Goal: Task Accomplishment & Management: Manage account settings

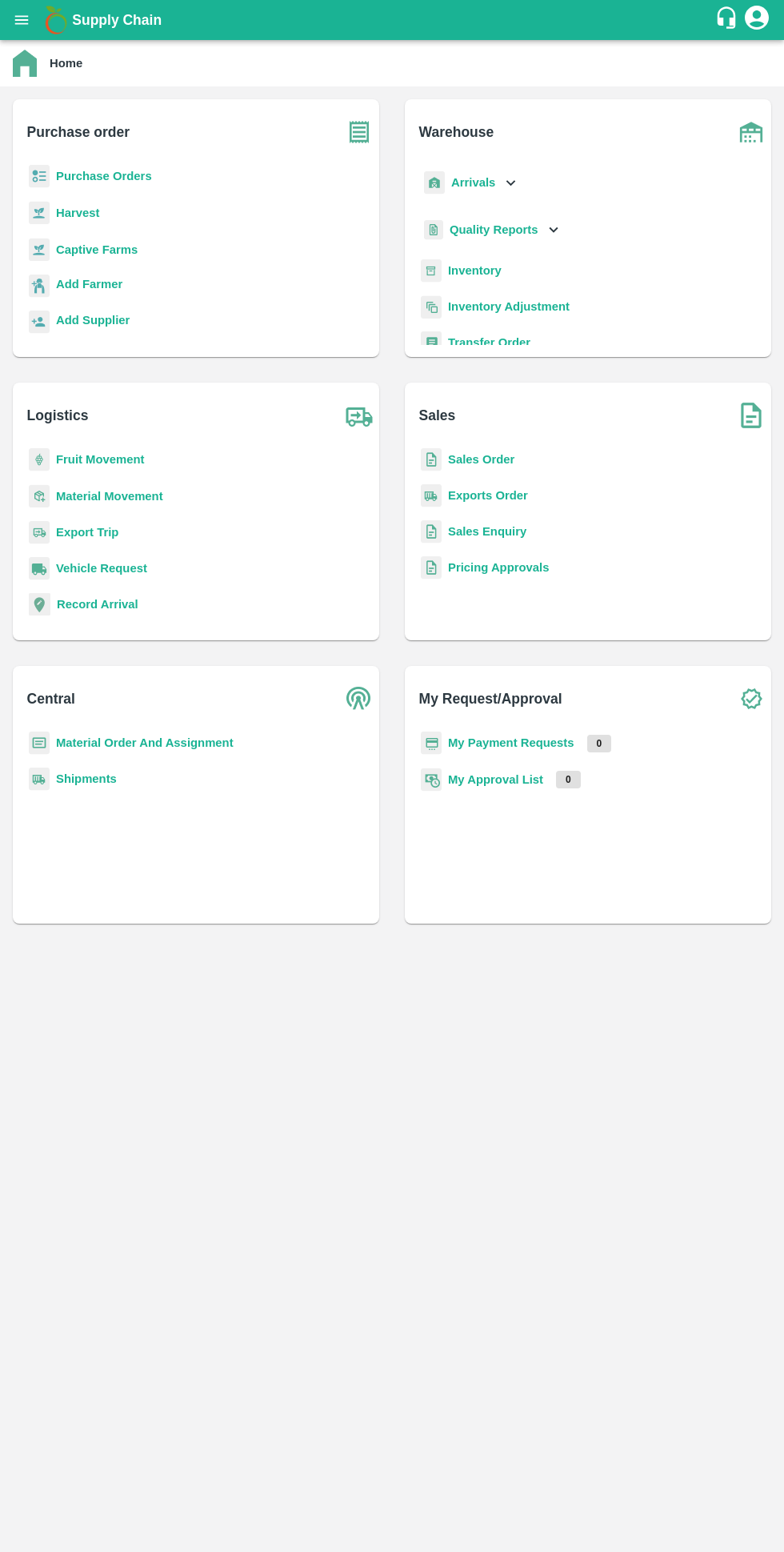
click at [70, 143] on b "Purchase order" at bounding box center [79, 131] width 103 height 22
click at [79, 176] on b "Purchase Orders" at bounding box center [104, 175] width 96 height 12
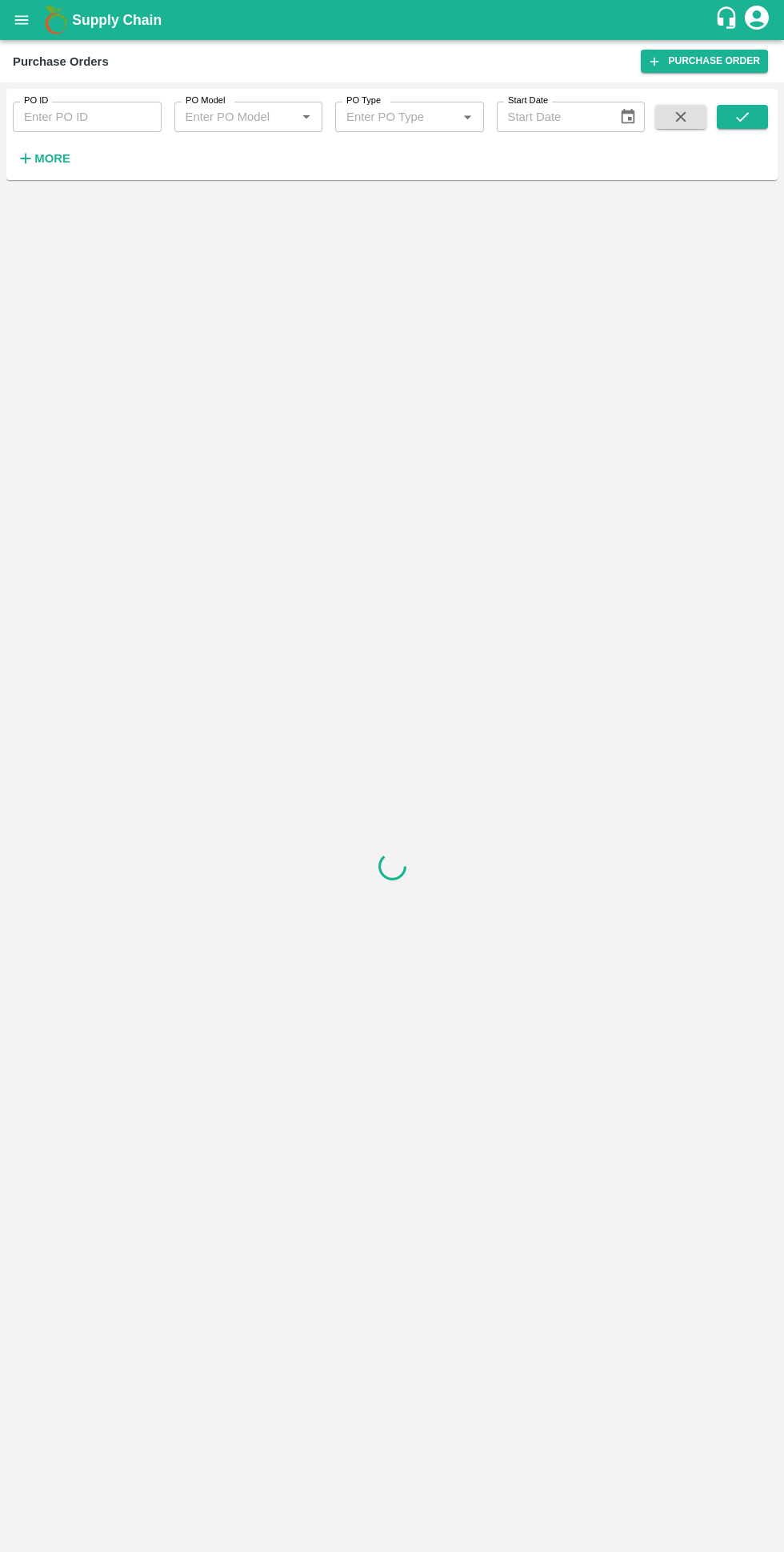
click at [54, 169] on button "More" at bounding box center [43, 158] width 62 height 27
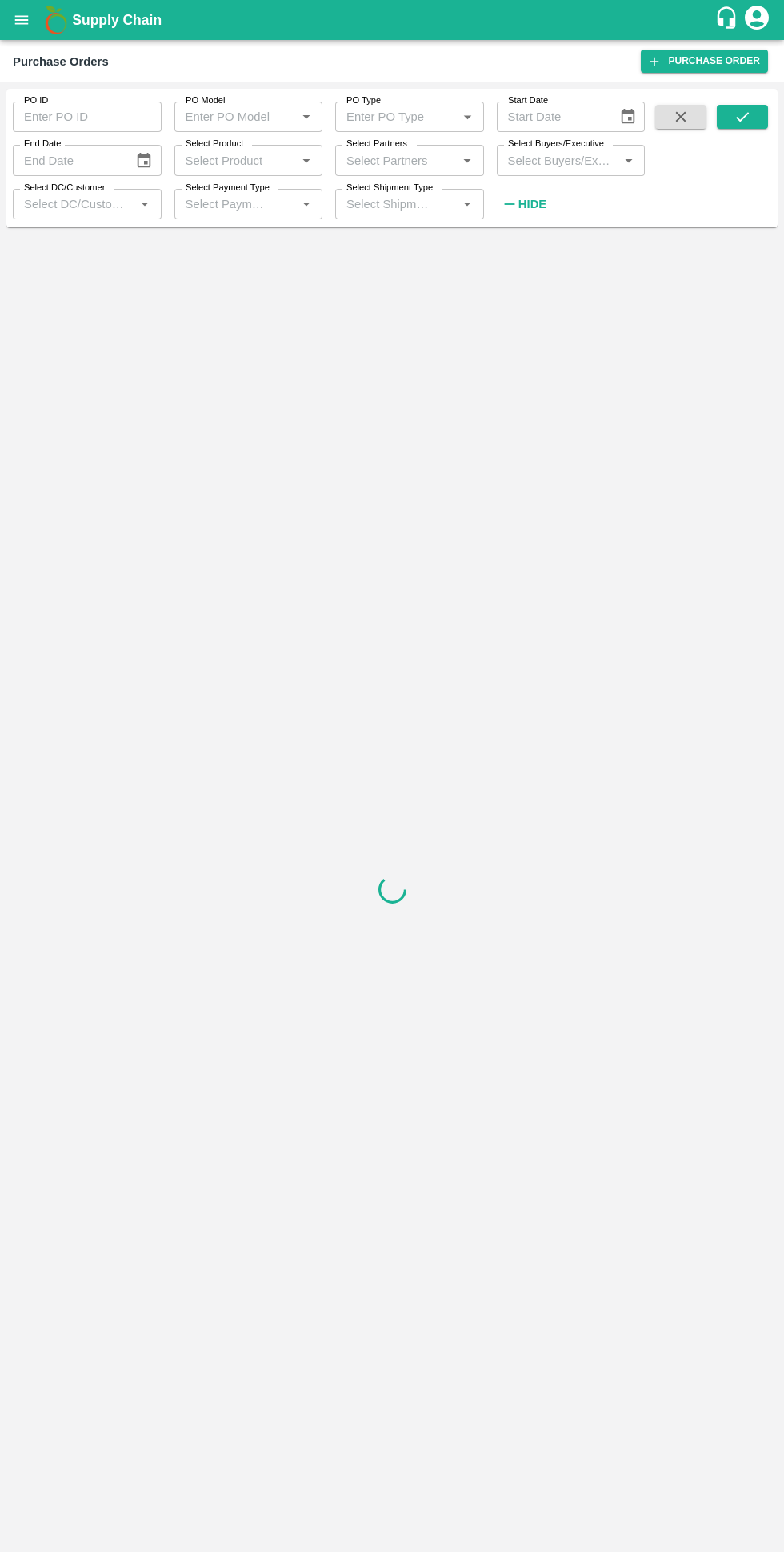
click at [524, 161] on input "Select Buyers/Executive" at bounding box center [557, 160] width 113 height 20
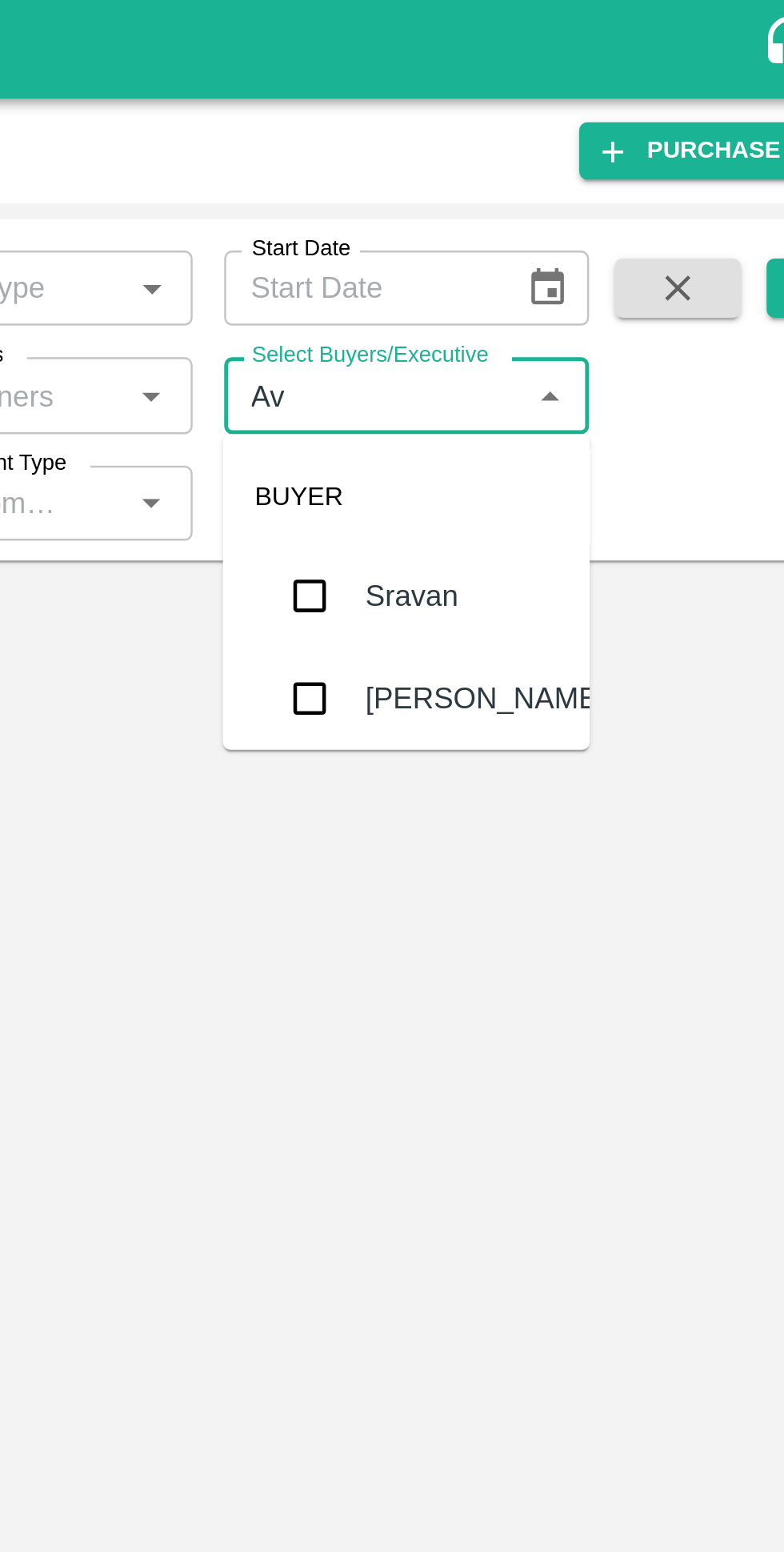
type input "Avinash"
click at [535, 295] on input "checkbox" at bounding box center [532, 284] width 32 height 32
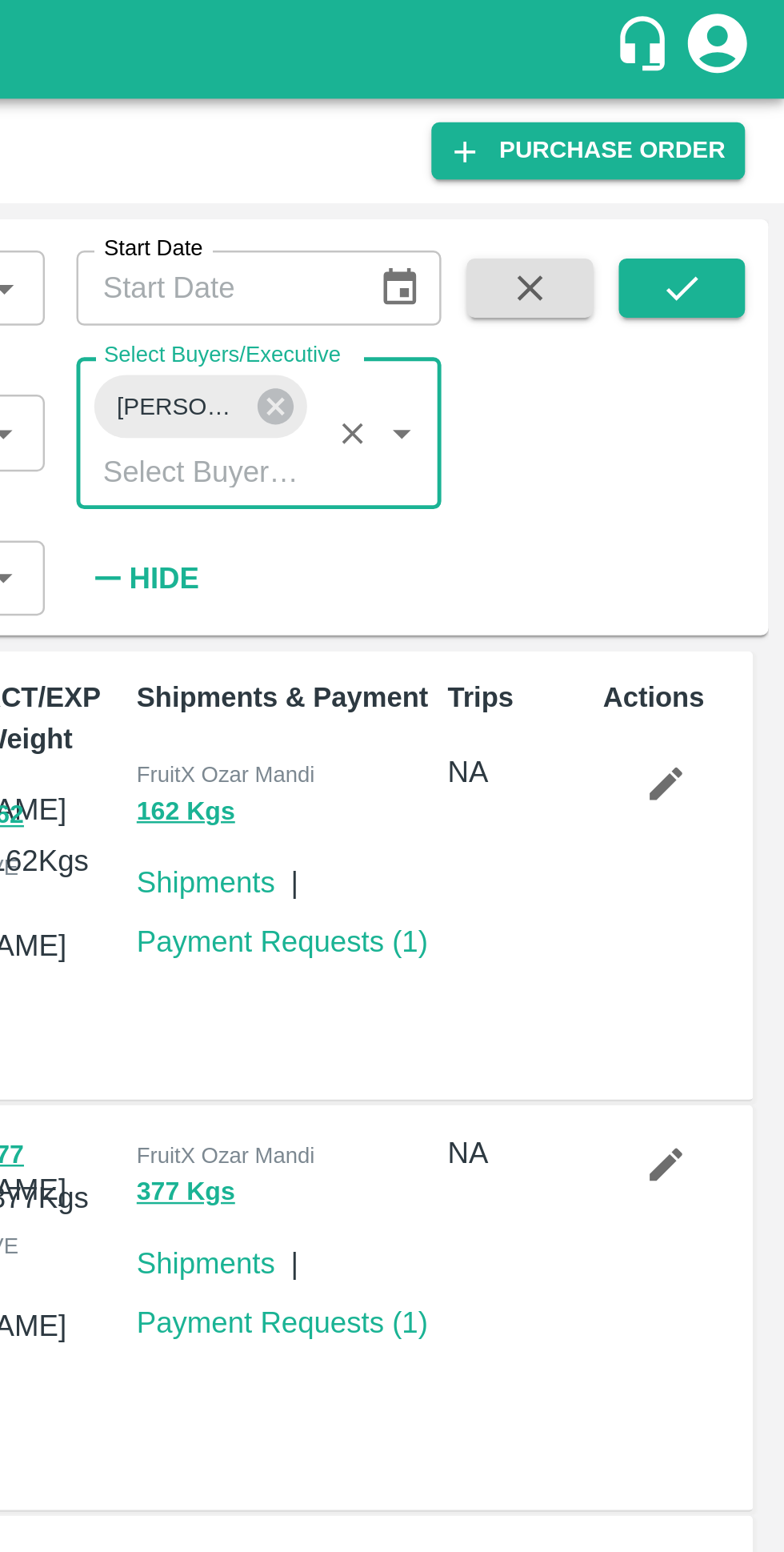
click at [747, 116] on icon "submit" at bounding box center [742, 117] width 18 height 18
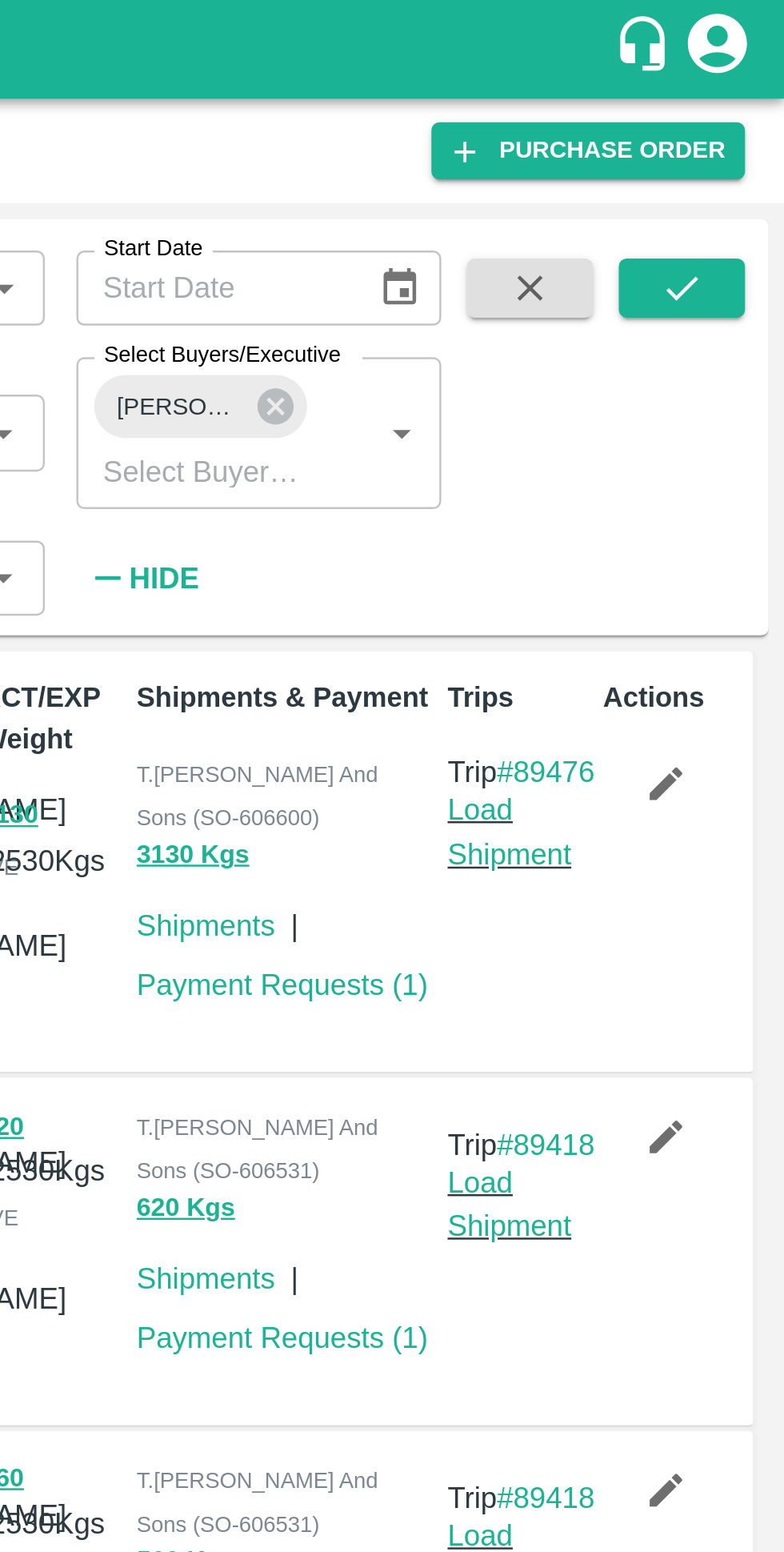
click at [735, 113] on icon "submit" at bounding box center [742, 117] width 18 height 18
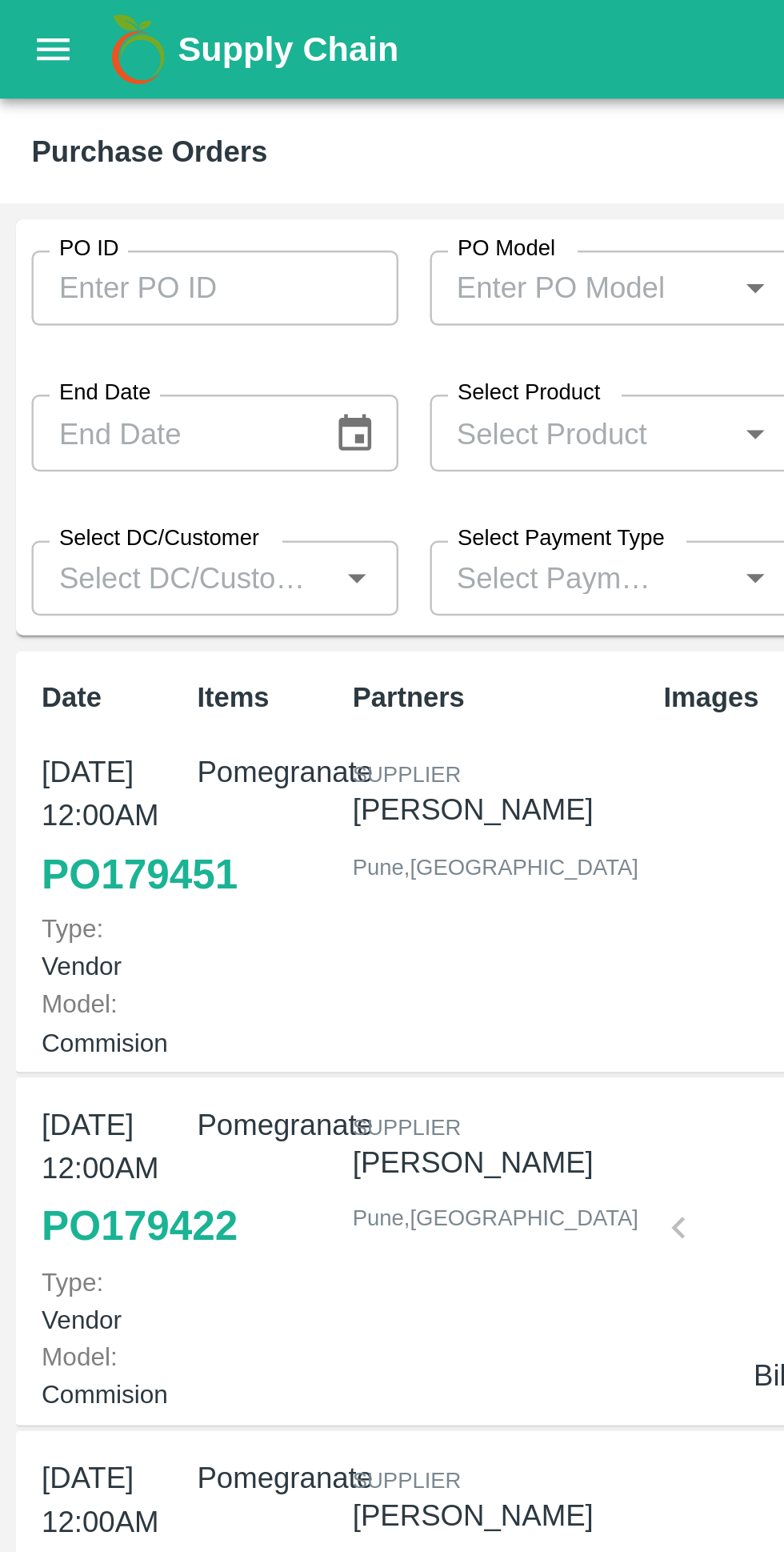
click at [46, 369] on link "PO 179451" at bounding box center [56, 355] width 79 height 29
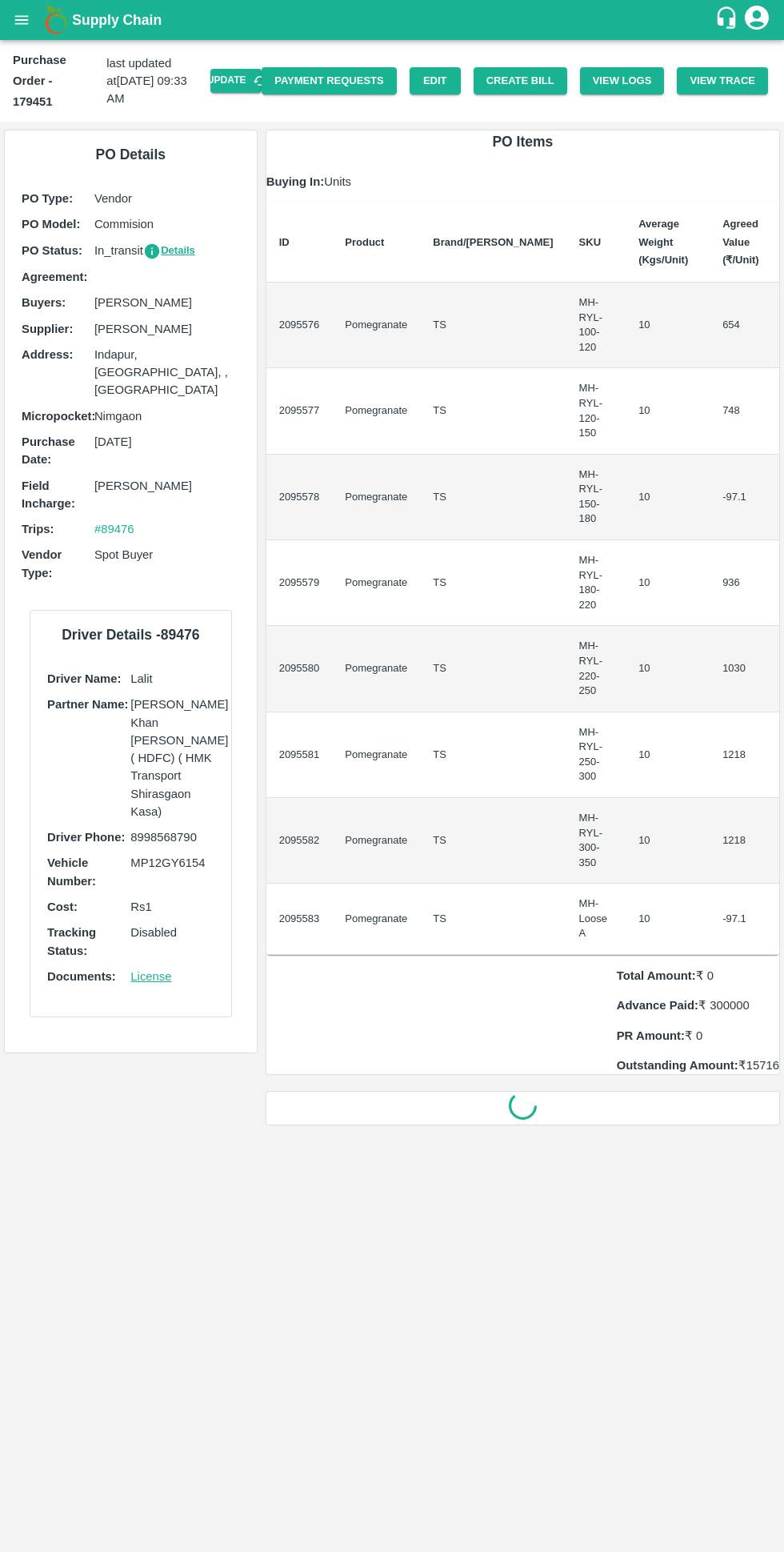
click at [536, 70] on button "Create Bill" at bounding box center [521, 82] width 94 height 28
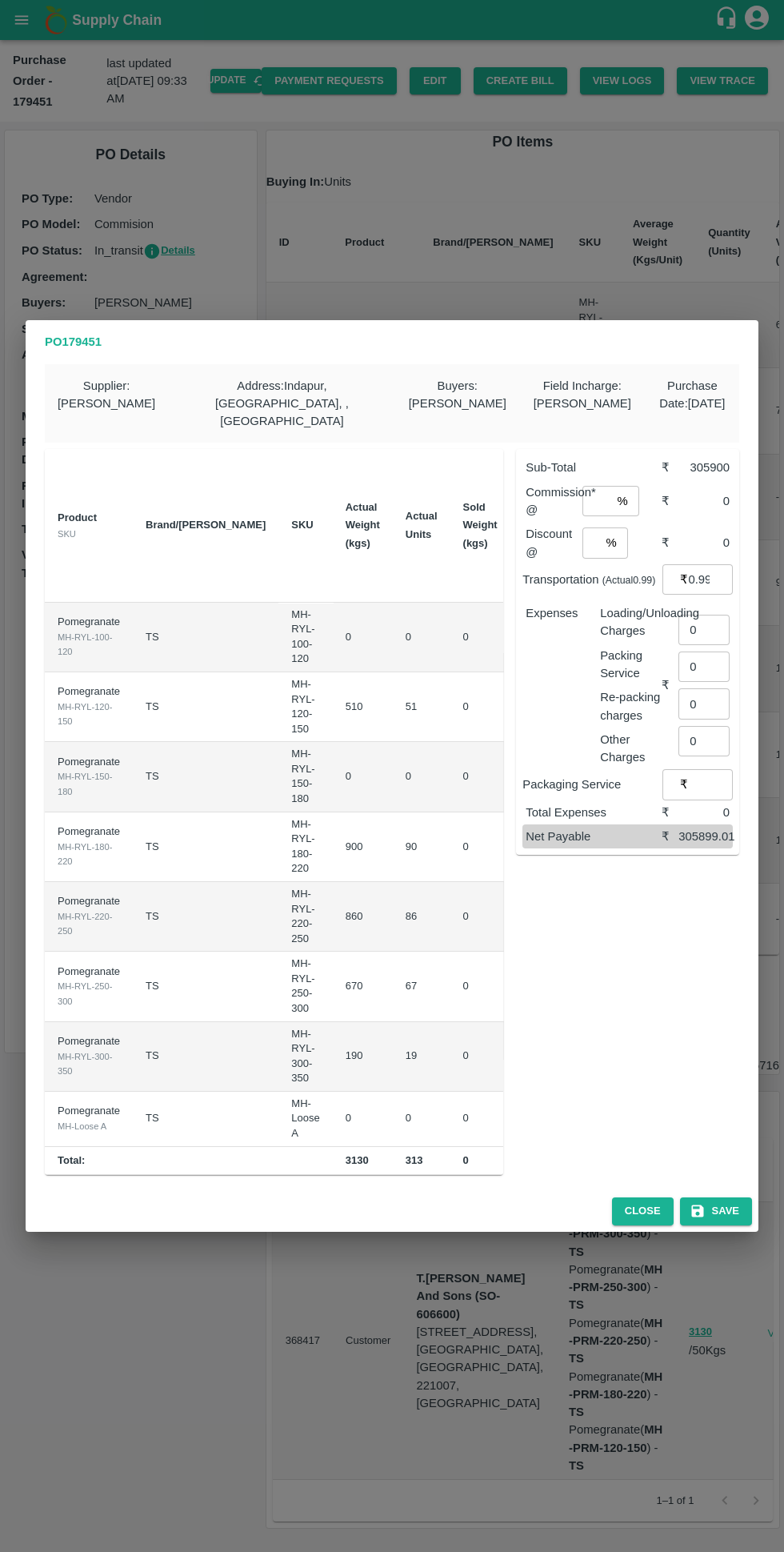
click at [714, 1198] on button "Save" at bounding box center [716, 1212] width 72 height 28
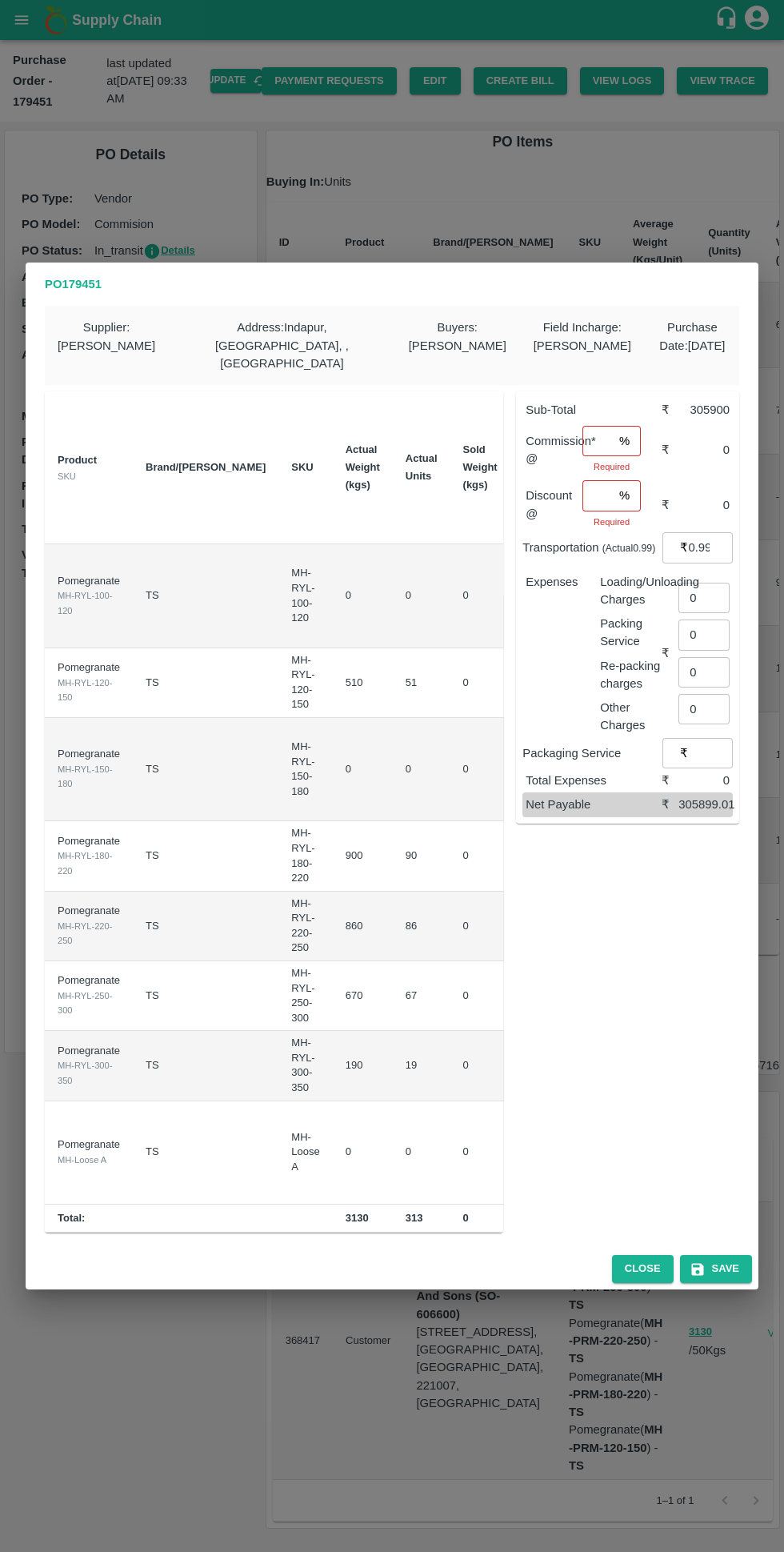
click at [248, 160] on div "PO 179451 Supplier : SHIVAJI RAJARAM AVACHAR Address : Indapur, Pune, , Maharas…" at bounding box center [392, 776] width 784 height 1552
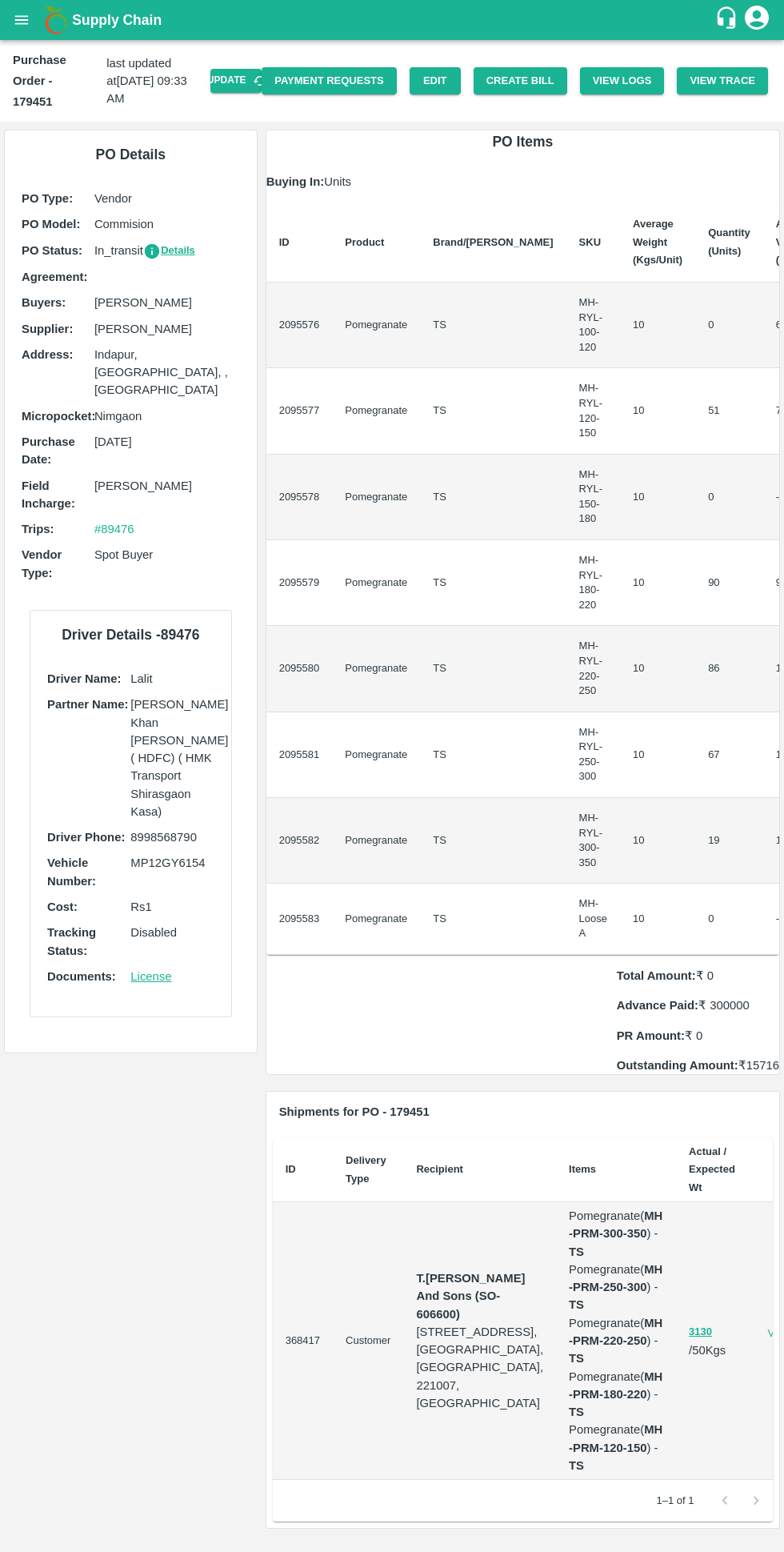
click at [361, 79] on link "Payment Requests" at bounding box center [329, 82] width 136 height 28
click at [546, 88] on button "Create Bill" at bounding box center [521, 82] width 94 height 28
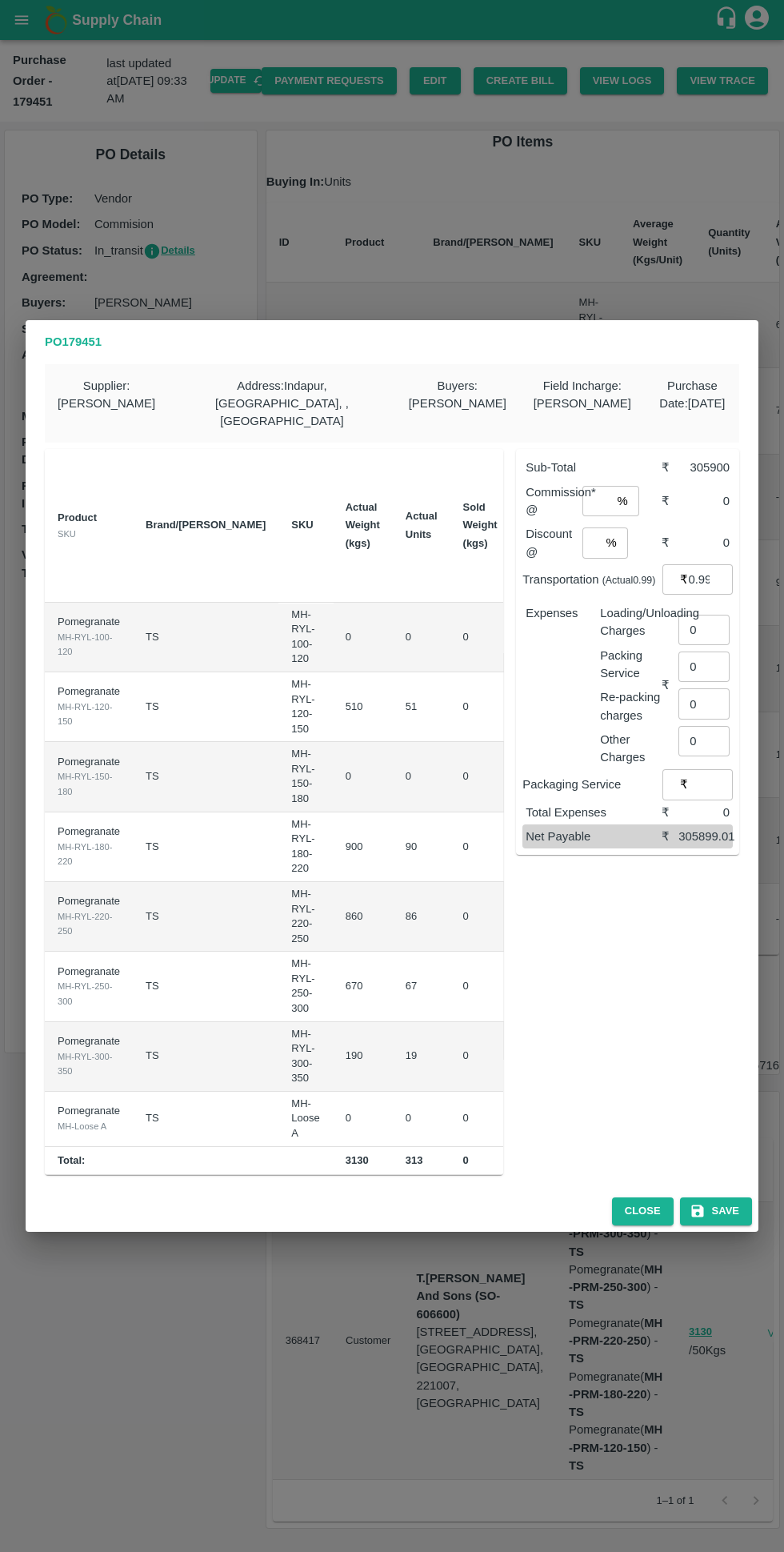
click at [603, 488] on input "number" at bounding box center [596, 501] width 29 height 30
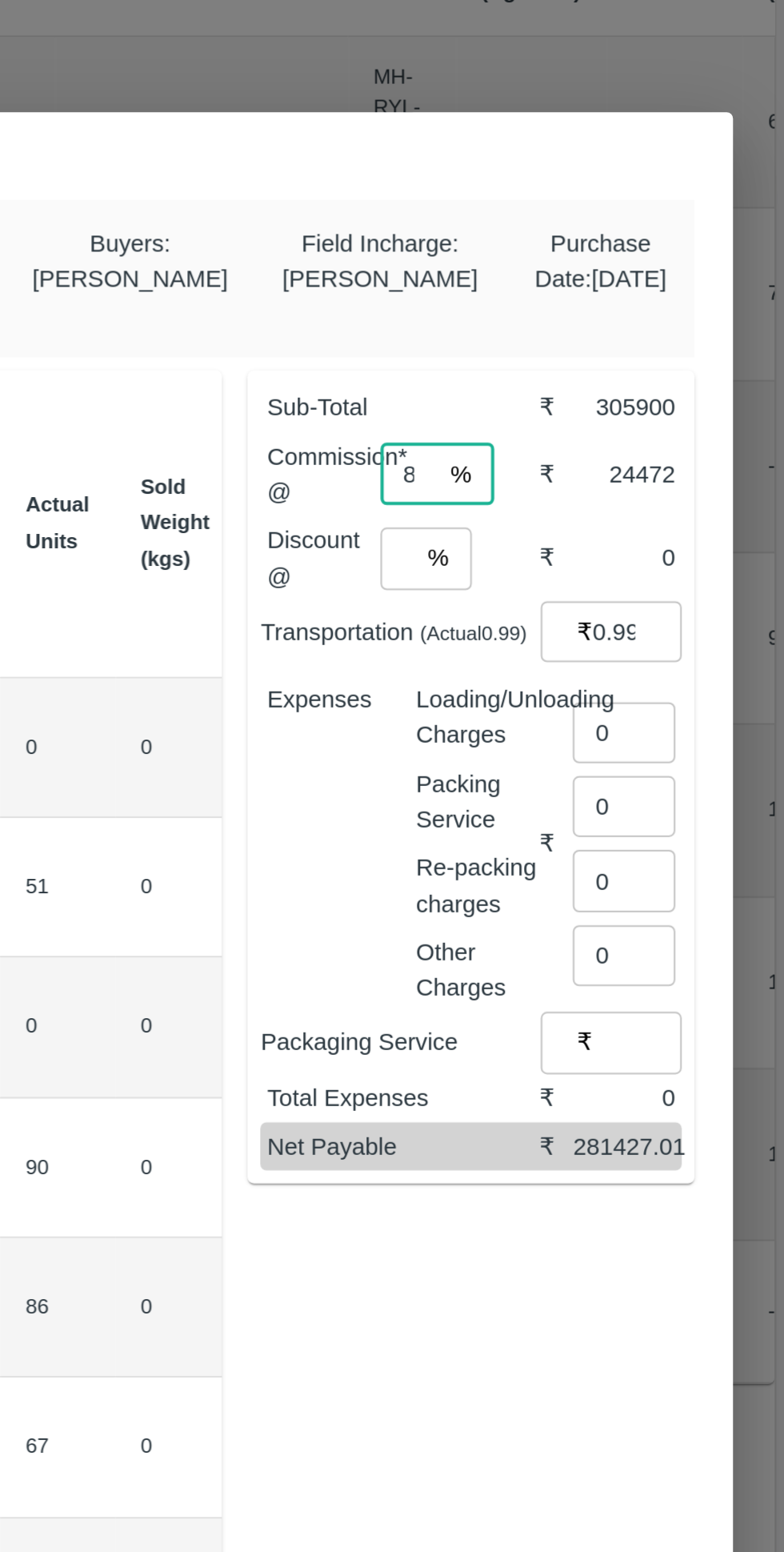
type input "8"
click at [594, 533] on input "number" at bounding box center [590, 542] width 17 height 30
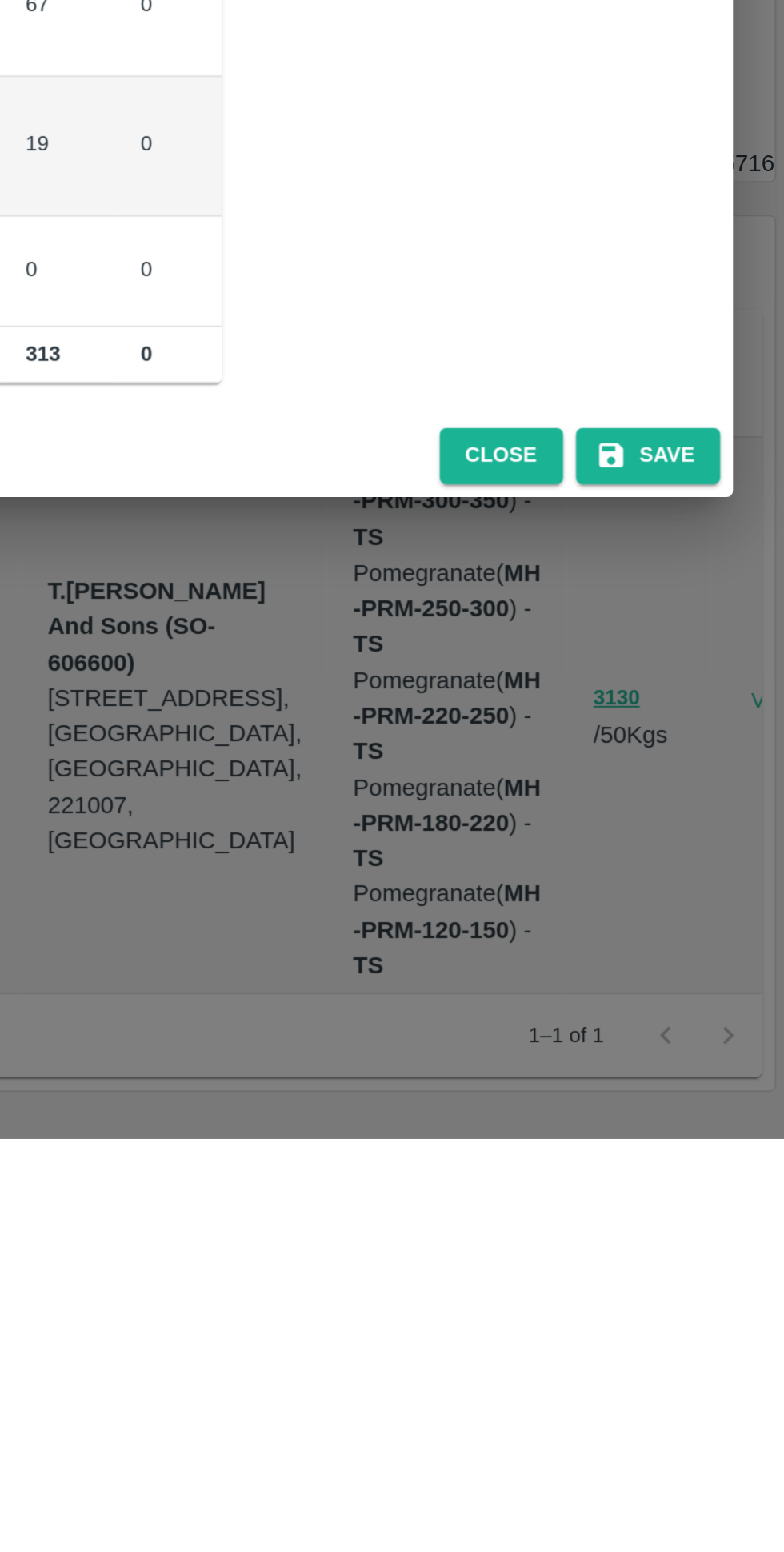
type input "2"
click at [715, 1212] on button "Save" at bounding box center [716, 1212] width 72 height 28
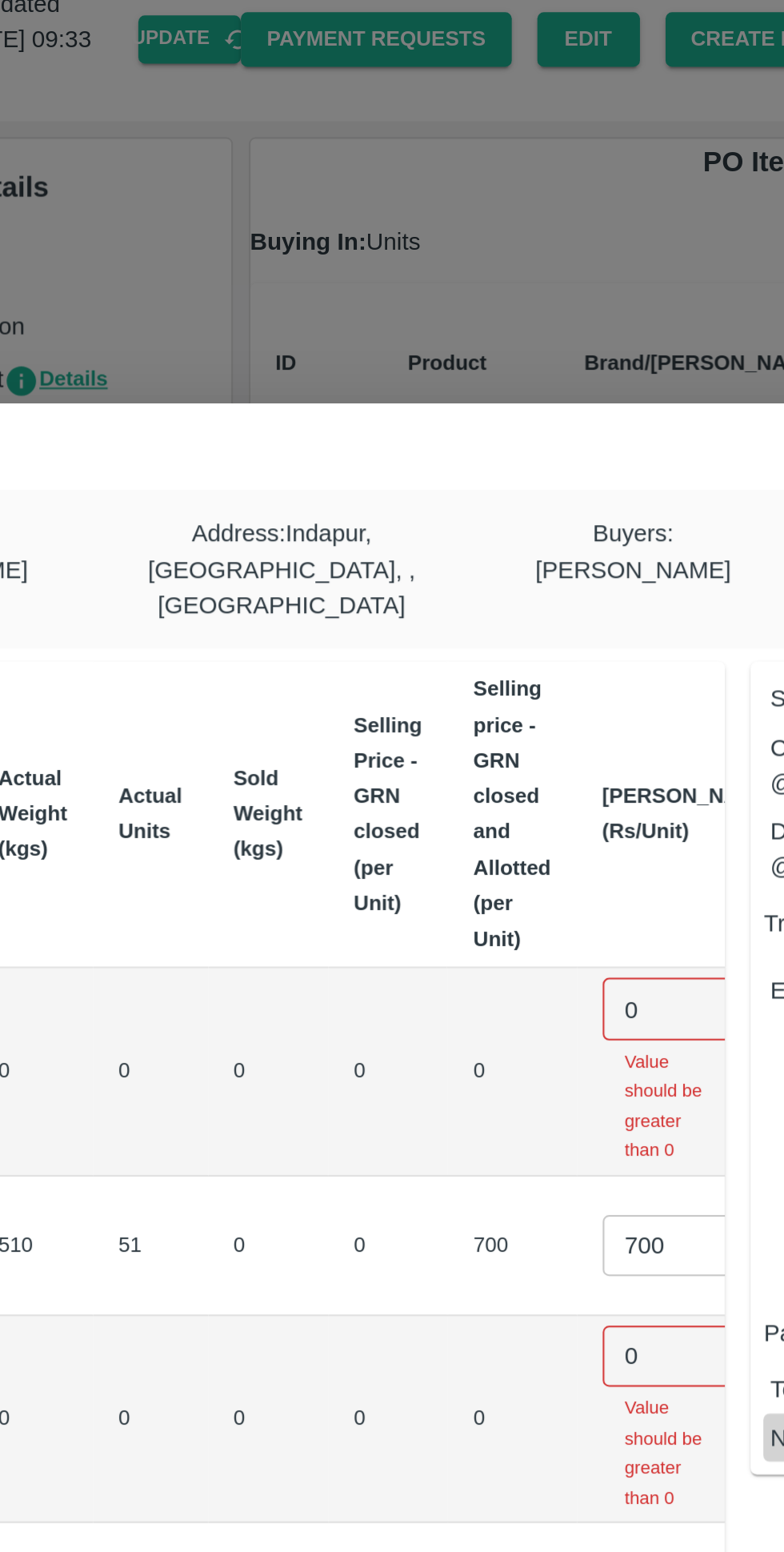
click at [442, 550] on input "0" at bounding box center [474, 565] width 64 height 30
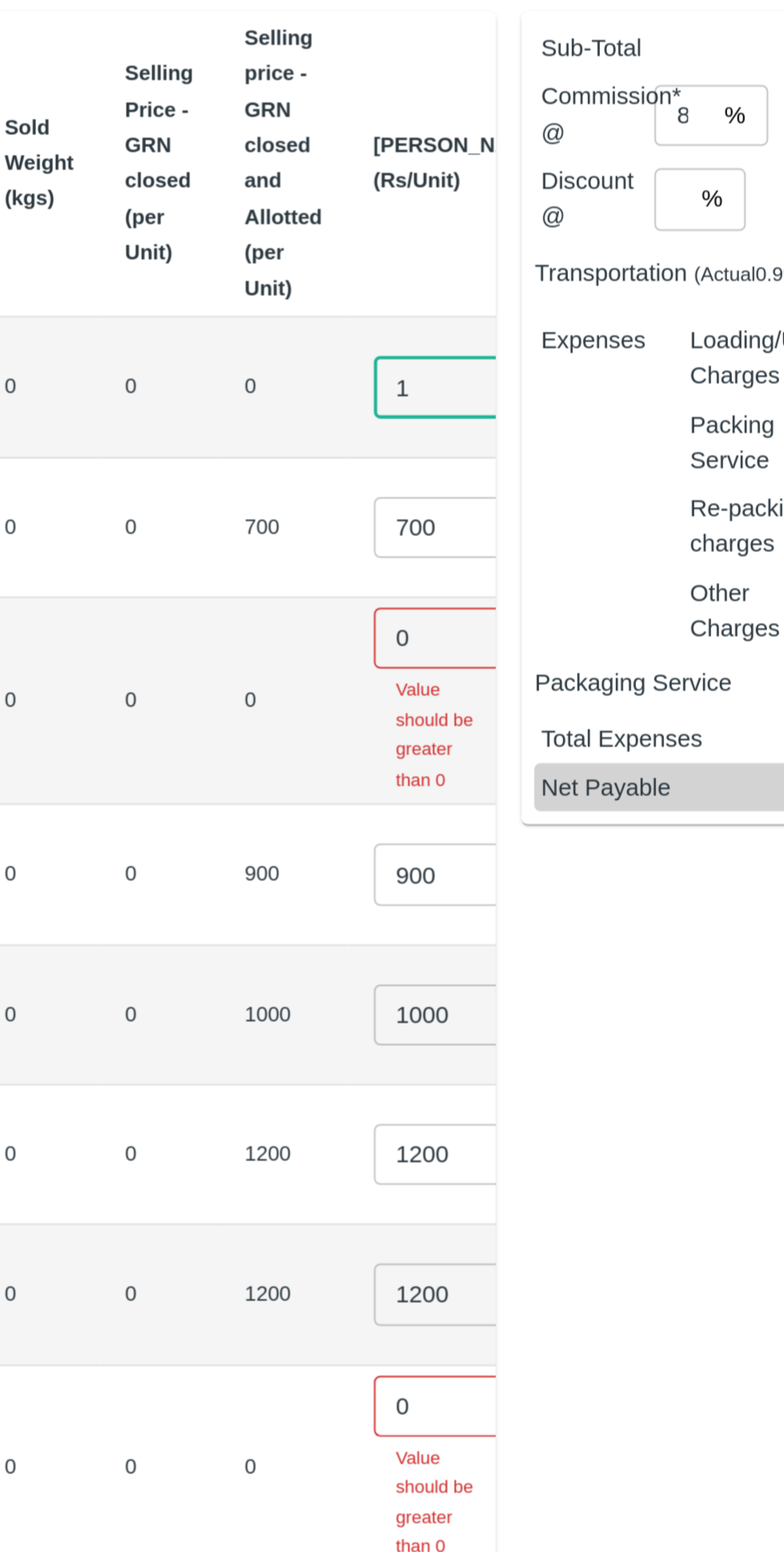
type input "1"
click at [442, 706] on input "0" at bounding box center [474, 721] width 64 height 30
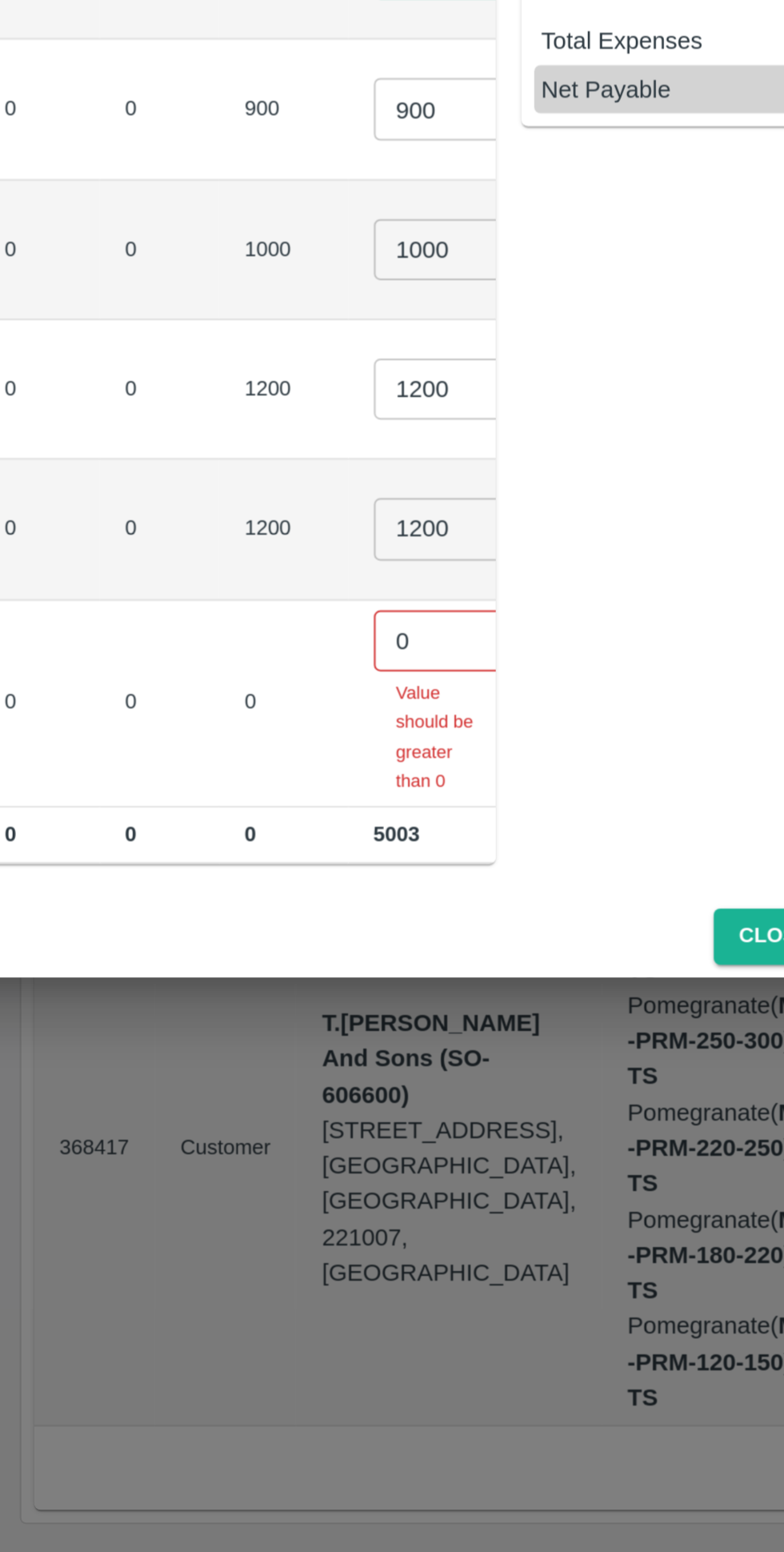
type input "2"
click at [442, 1072] on input "0" at bounding box center [474, 1088] width 64 height 30
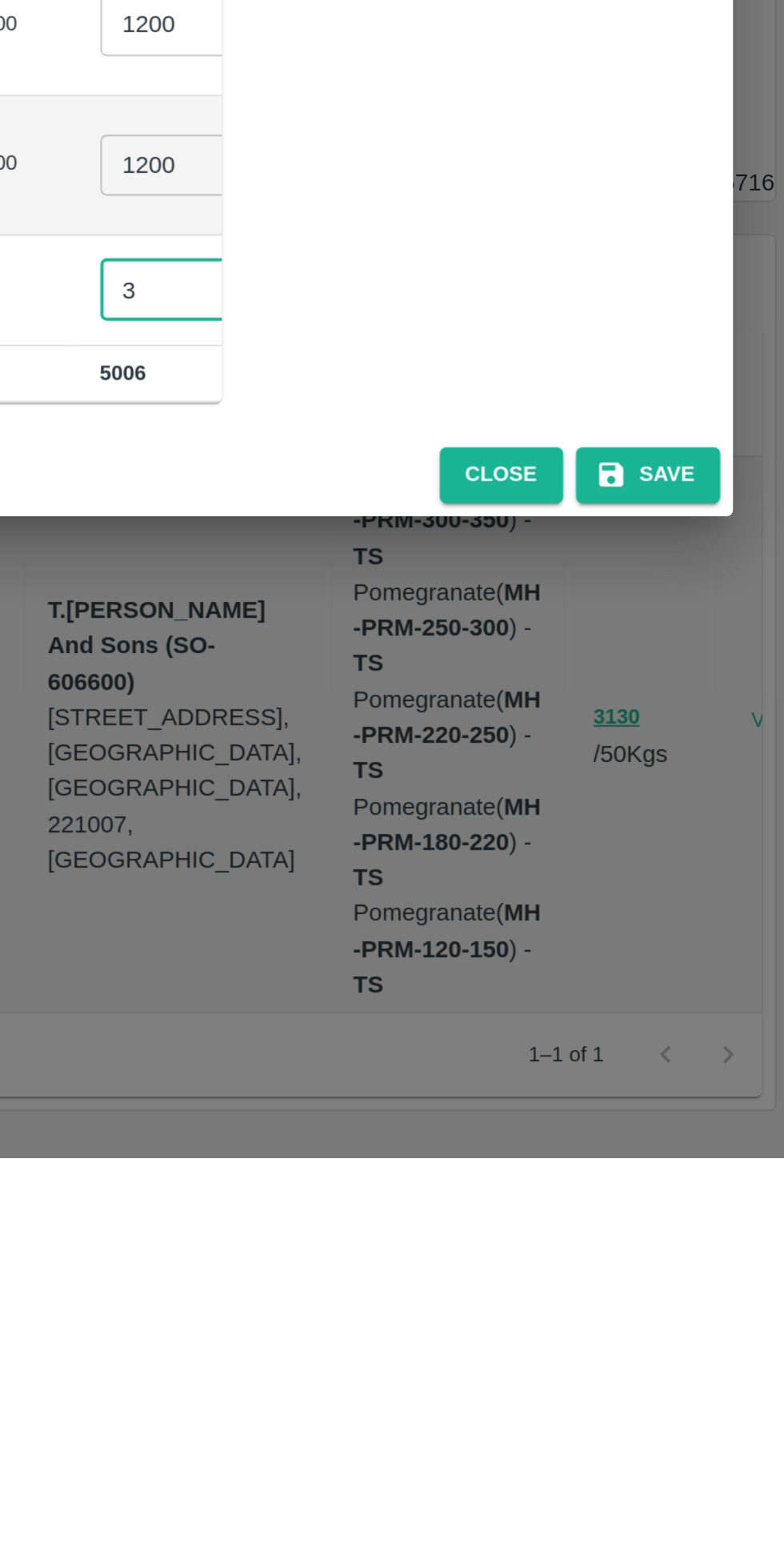
type input "3"
click at [705, 1197] on button "Save" at bounding box center [716, 1212] width 72 height 28
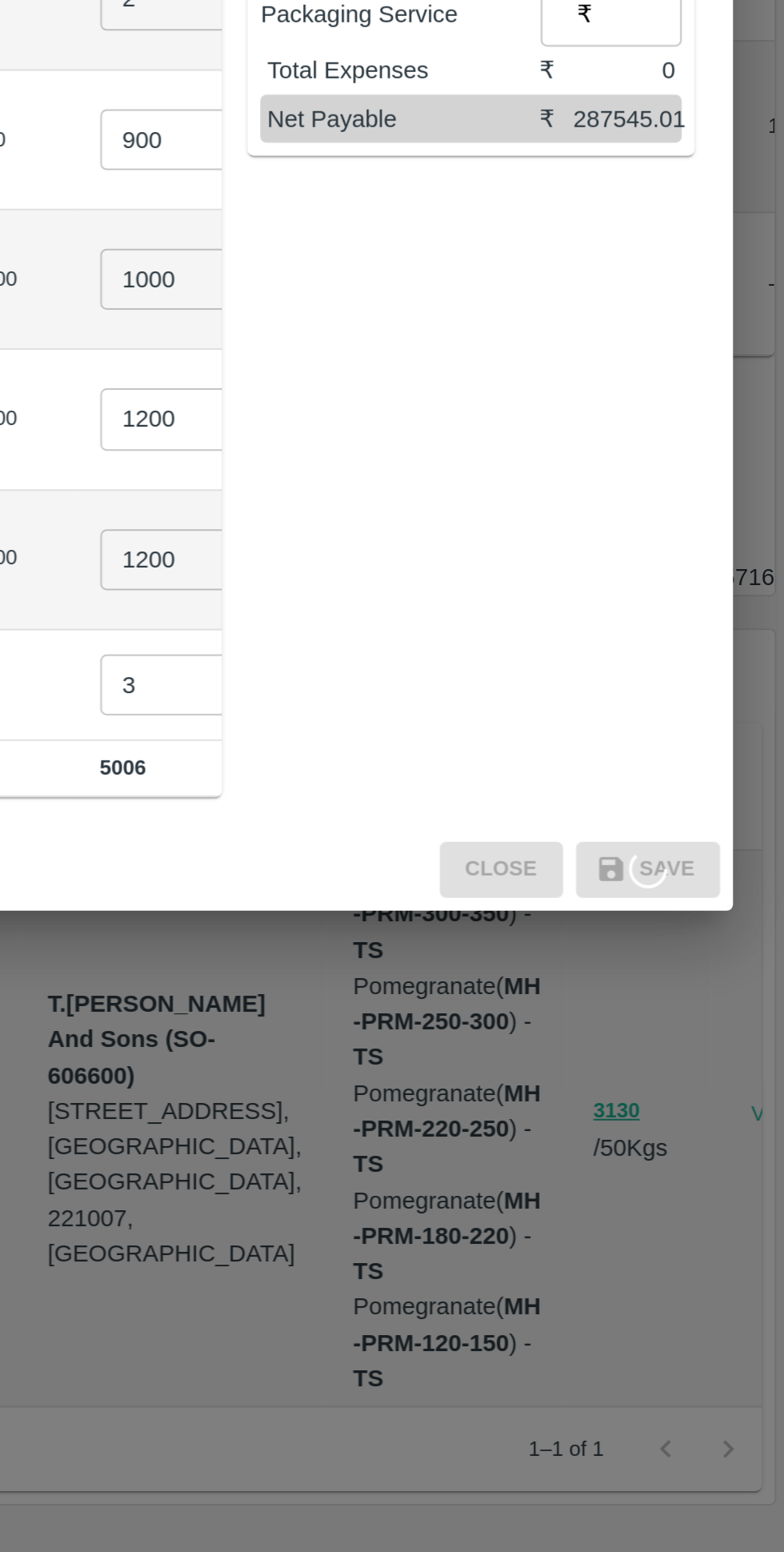
click at [715, 1007] on div "Sub-Total ₹ 305900 Commission* @ 8 % ​ ₹ 24472 Discount @ 2 % ​ ₹ 6118 Transpor…" at bounding box center [621, 805] width 236 height 738
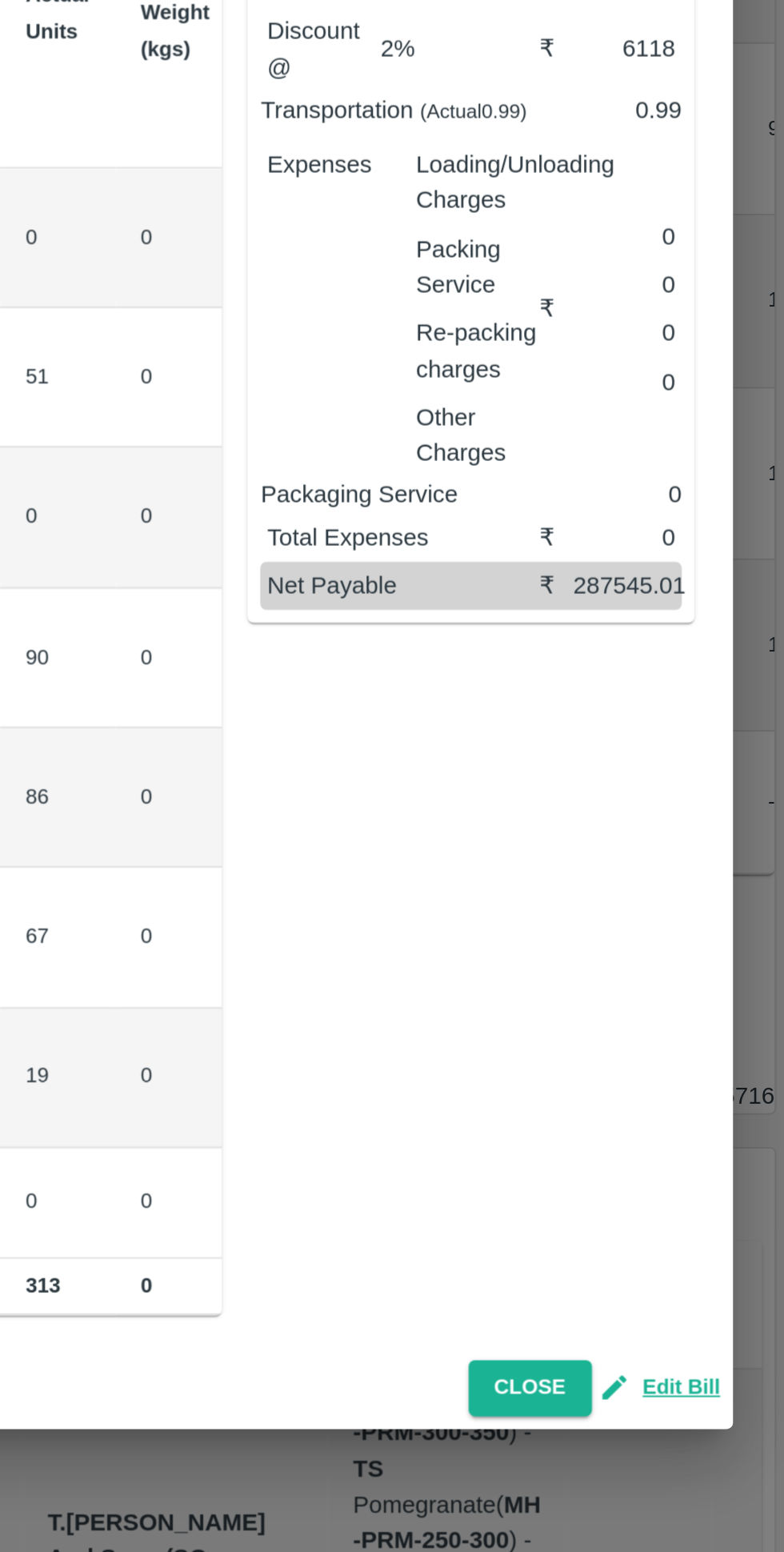
click at [664, 1226] on button "Close" at bounding box center [657, 1212] width 62 height 28
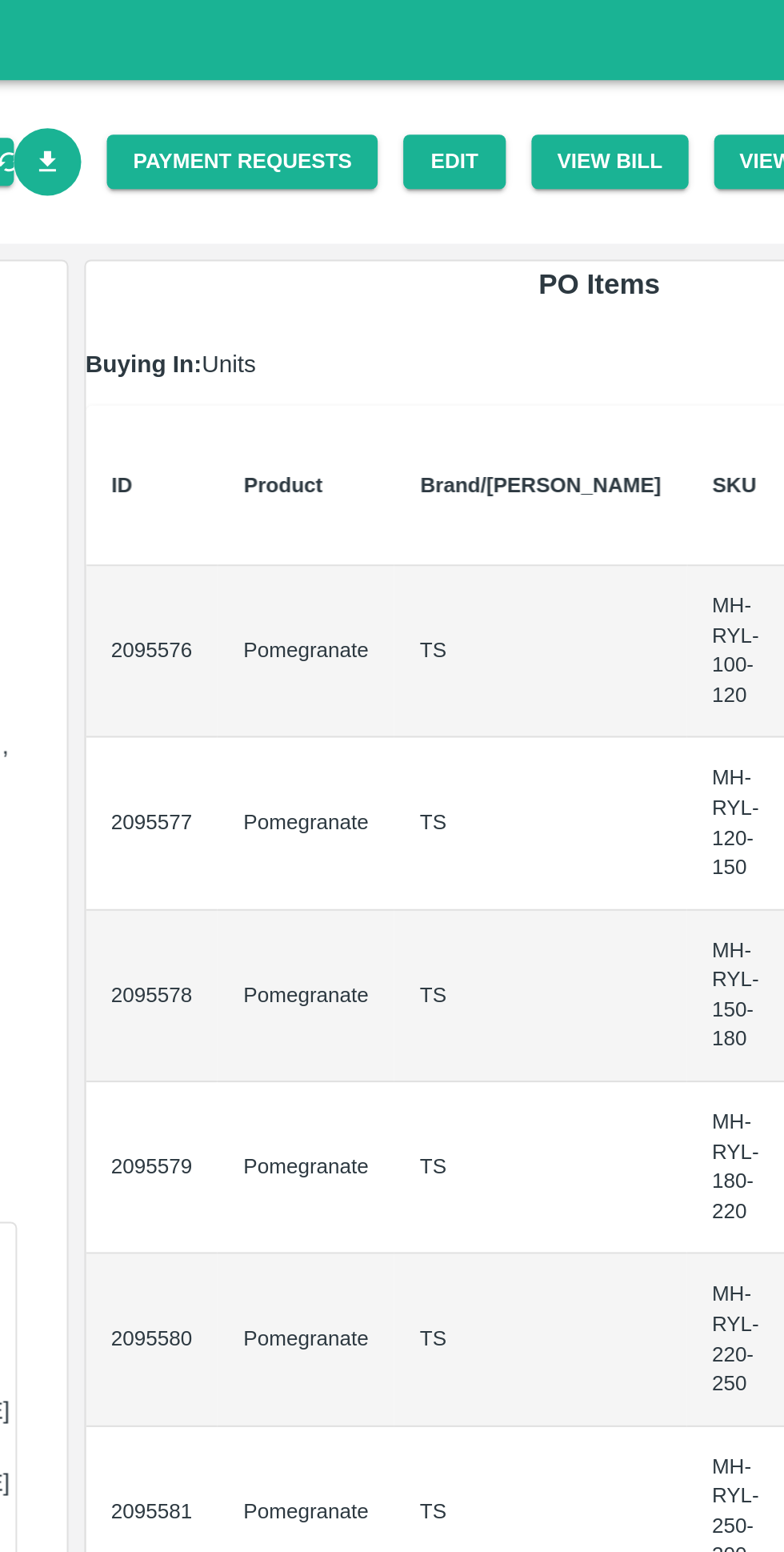
click at [351, 88] on link "Payment Requests" at bounding box center [344, 82] width 136 height 28
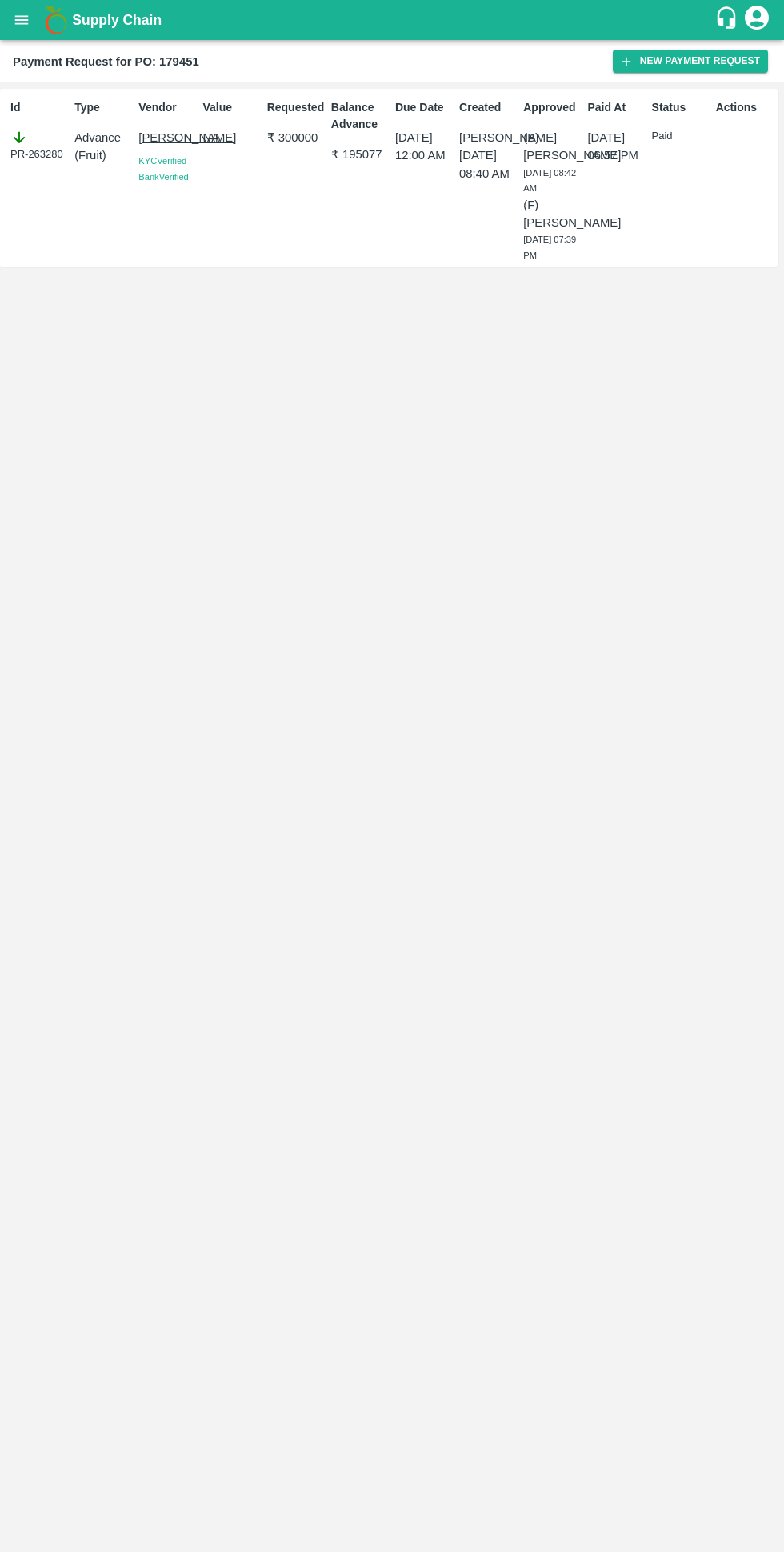
click at [690, 63] on button "New Payment Request" at bounding box center [690, 61] width 155 height 23
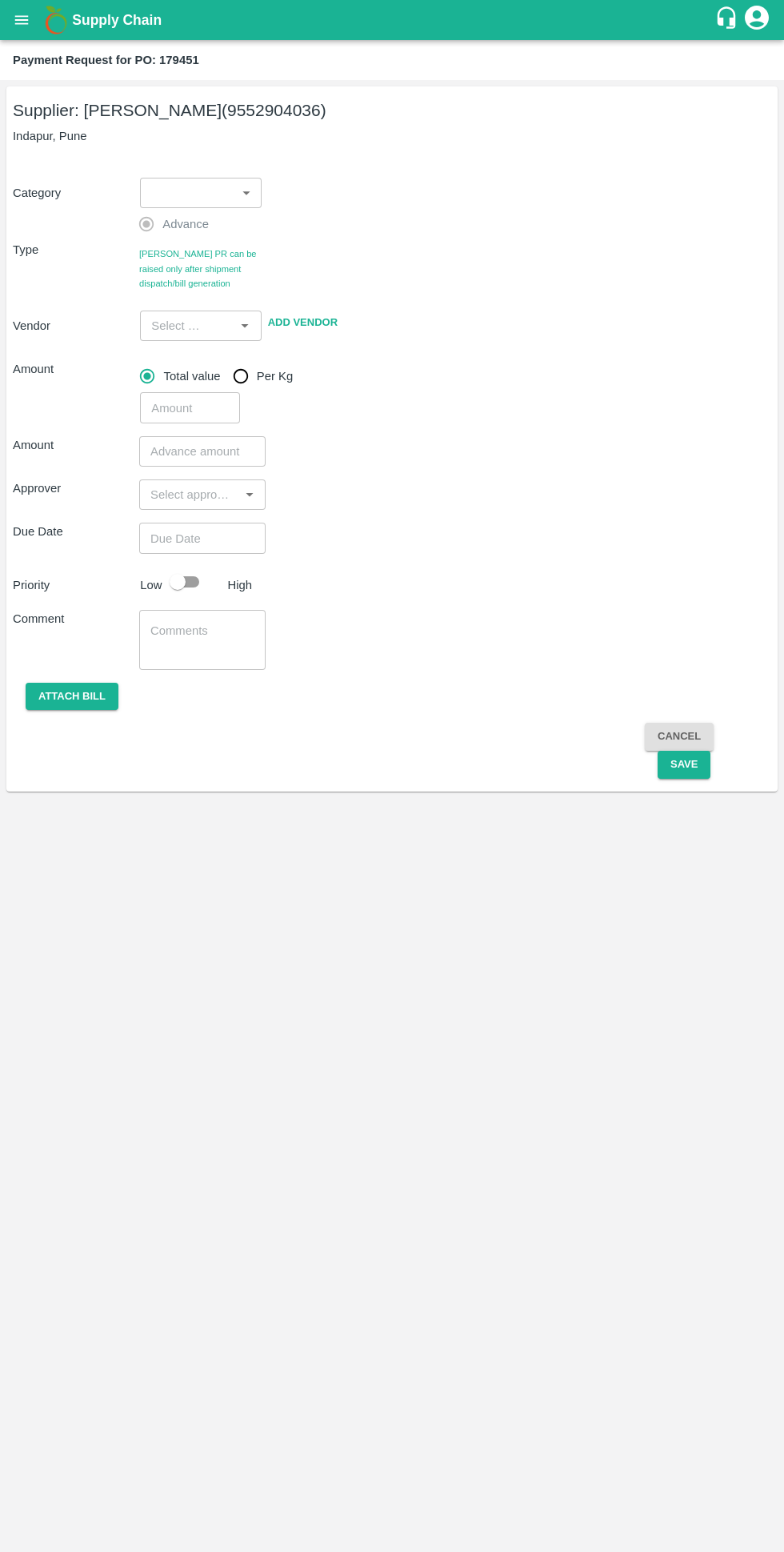
click at [198, 187] on body "Supply Chain Payment Request for PO: 179451 Supplier: SHIVAJI RAJARAM AVACHAR (…" at bounding box center [392, 776] width 784 height 1552
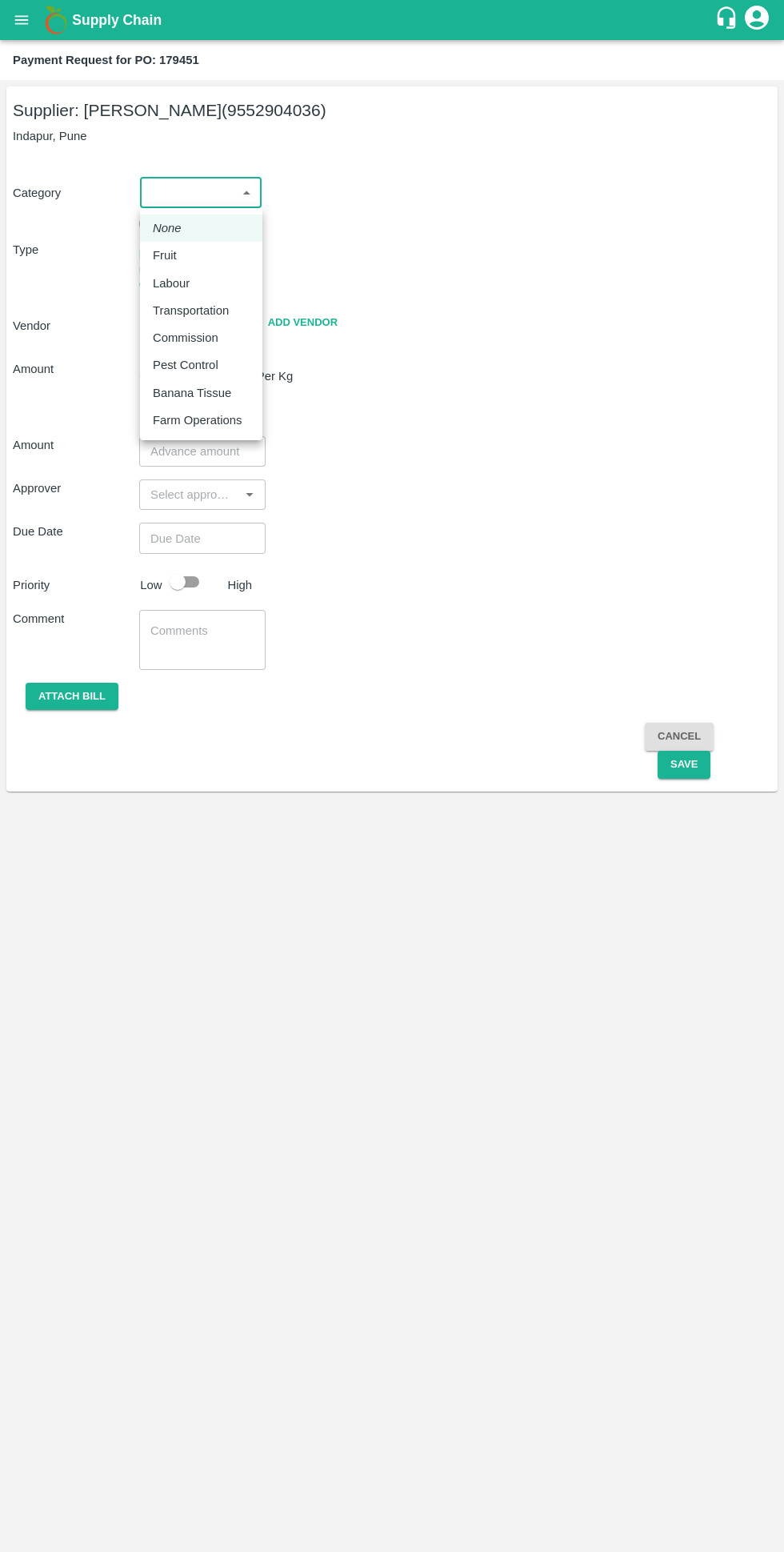
click at [191, 251] on div "Fruit" at bounding box center [200, 255] width 97 height 18
type input "1"
type input "[PERSON_NAME] - 9552904036(Supplier)"
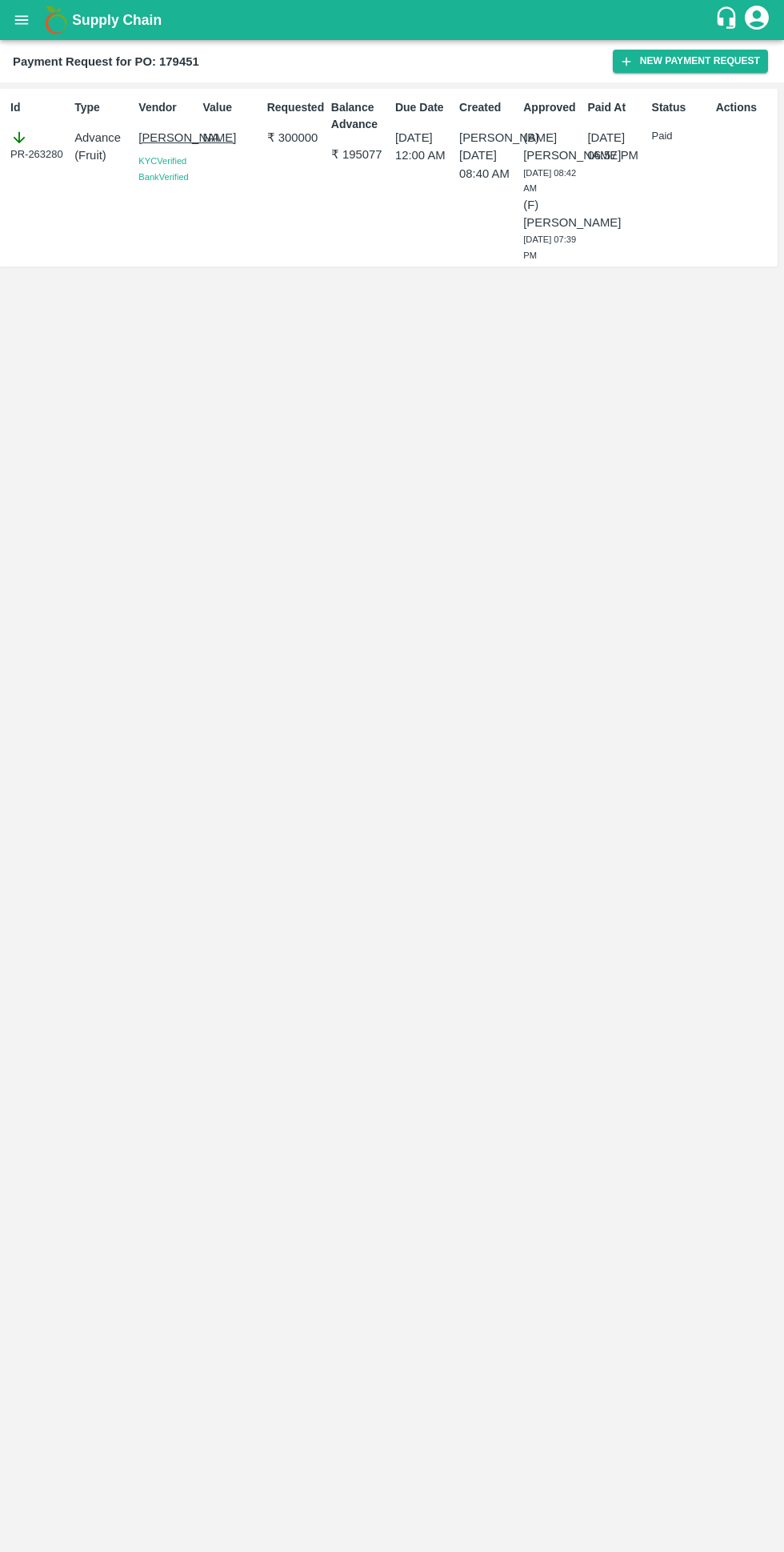
click at [643, 70] on button "New Payment Request" at bounding box center [690, 61] width 155 height 23
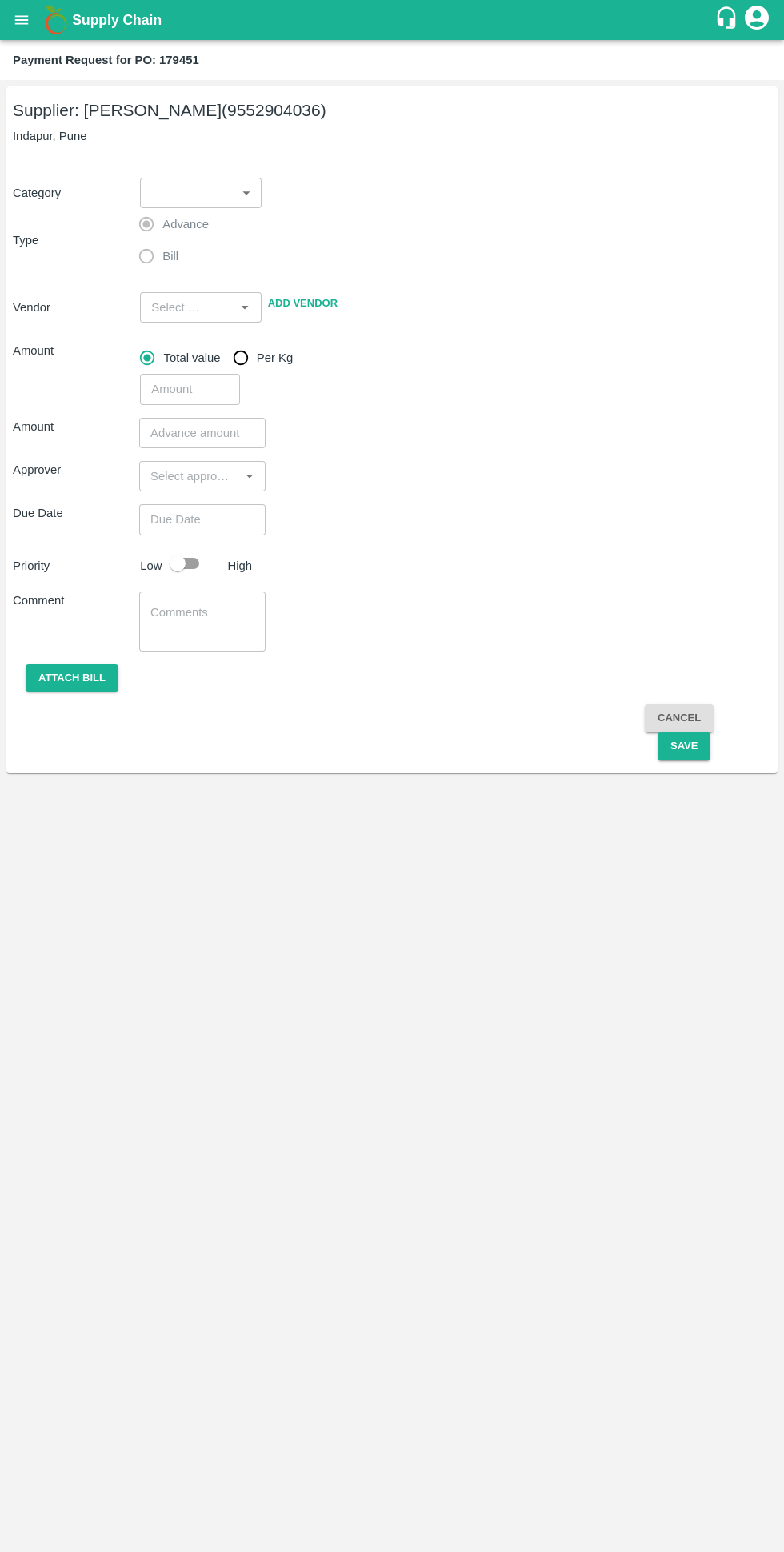
click at [155, 192] on body "Supply Chain Payment Request for PO: 179451 Supplier: [PERSON_NAME] (9552904036…" at bounding box center [392, 776] width 784 height 1552
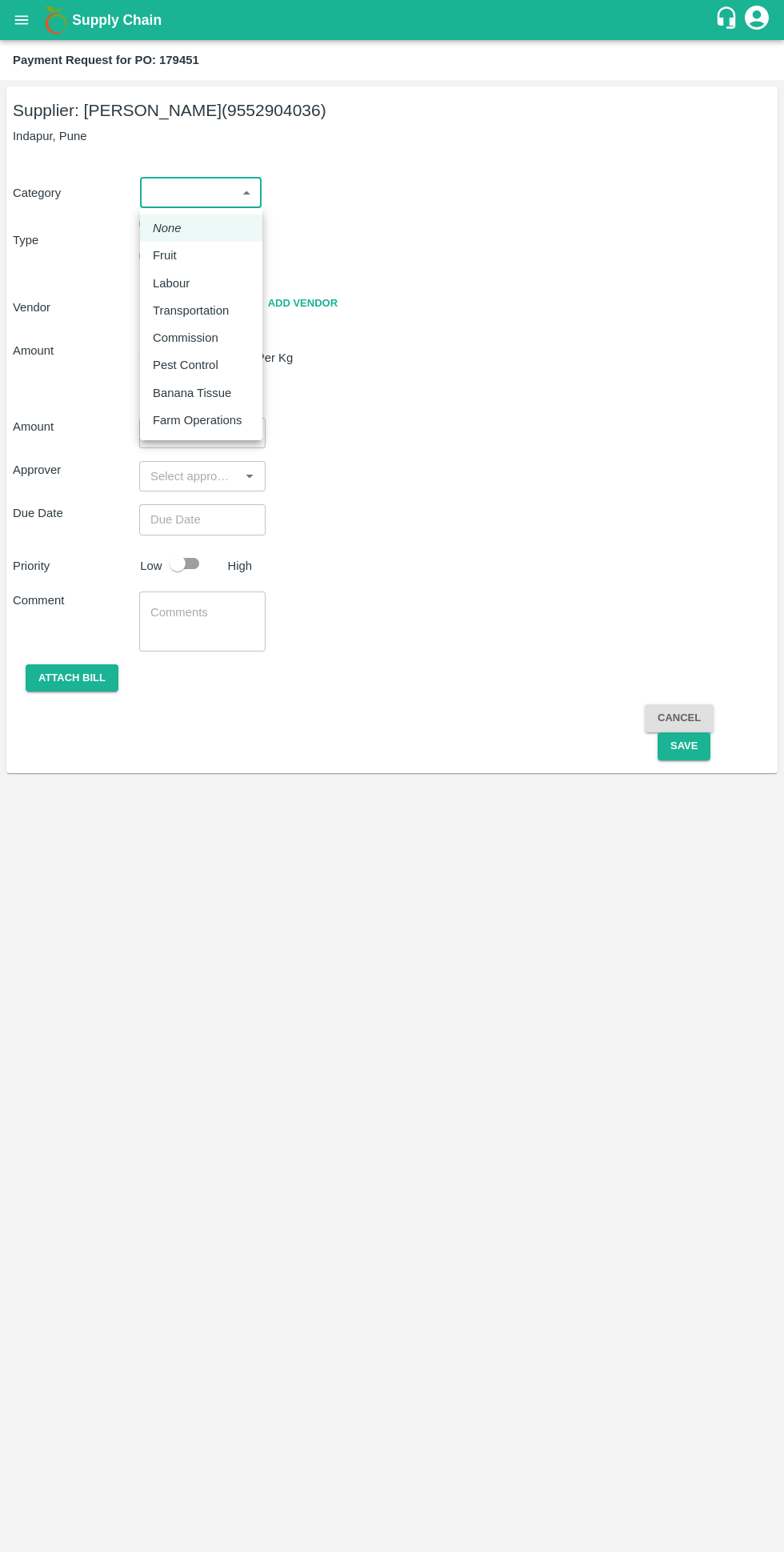
click at [148, 249] on li "Fruit" at bounding box center [201, 255] width 122 height 27
type input "1"
type input "[PERSON_NAME] - 9552904036(Supplier)"
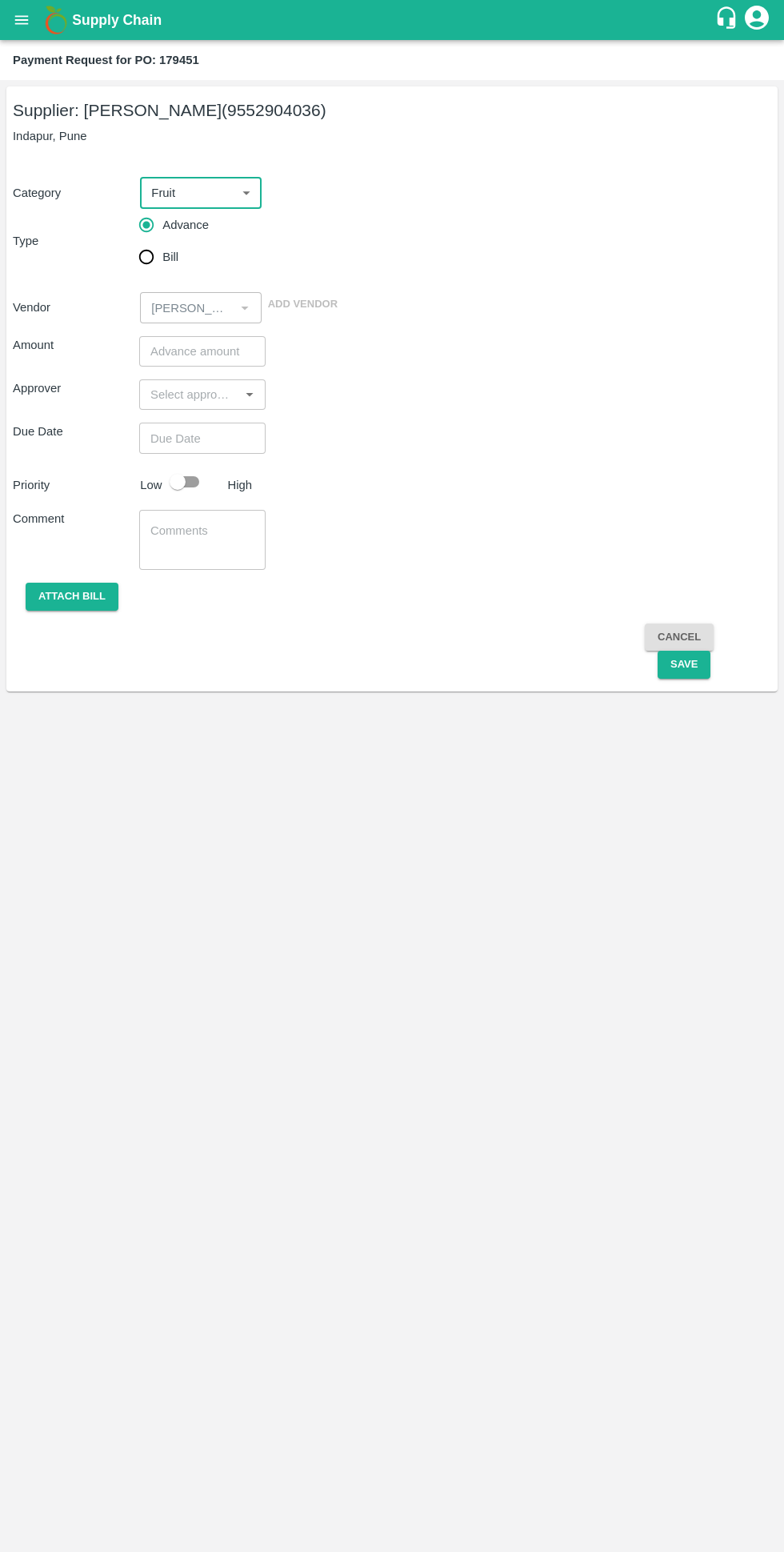
click at [142, 258] on input "Bill" at bounding box center [146, 257] width 32 height 32
radio input "true"
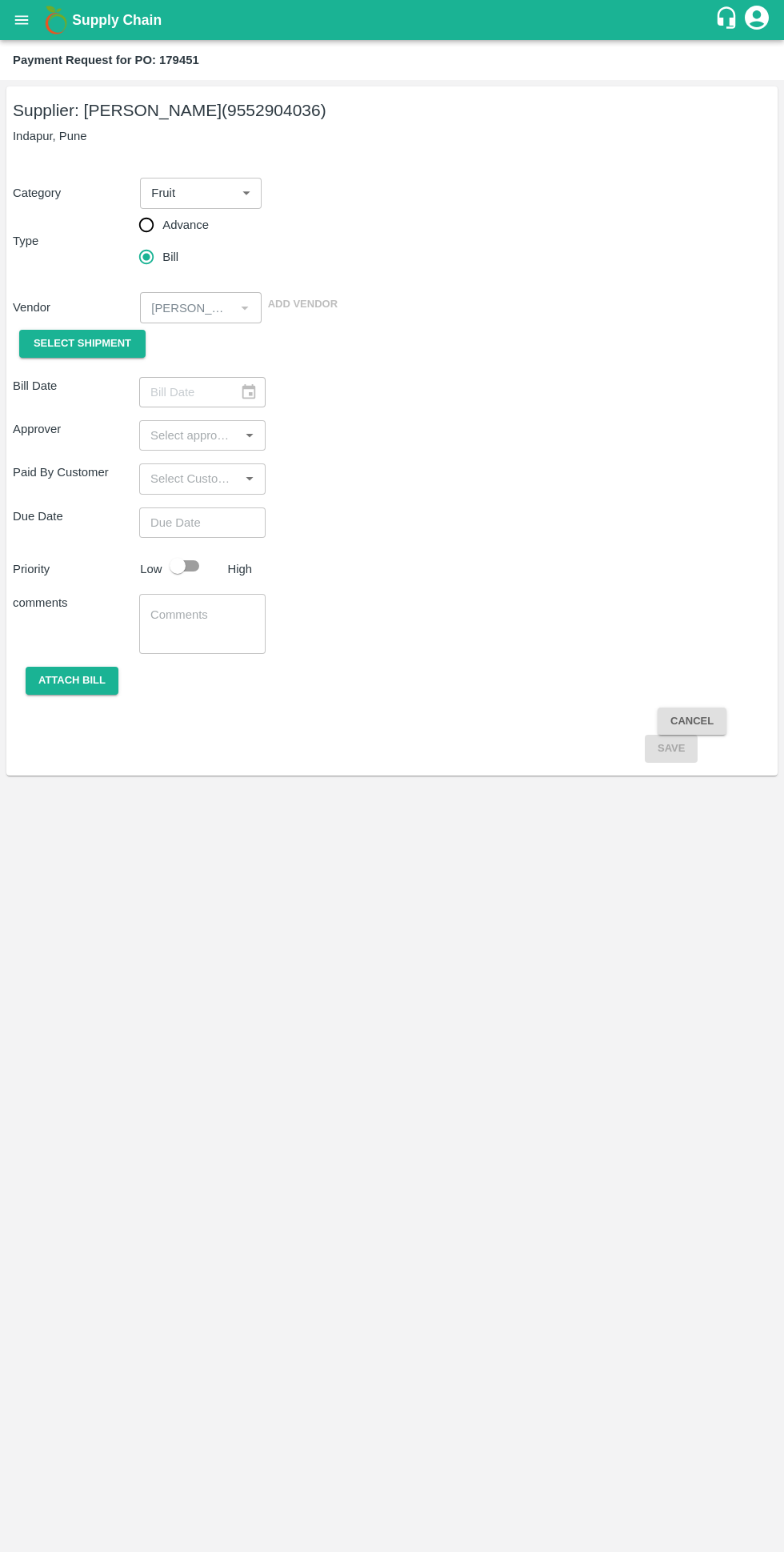
click at [62, 340] on span "Select Shipment" at bounding box center [82, 344] width 97 height 19
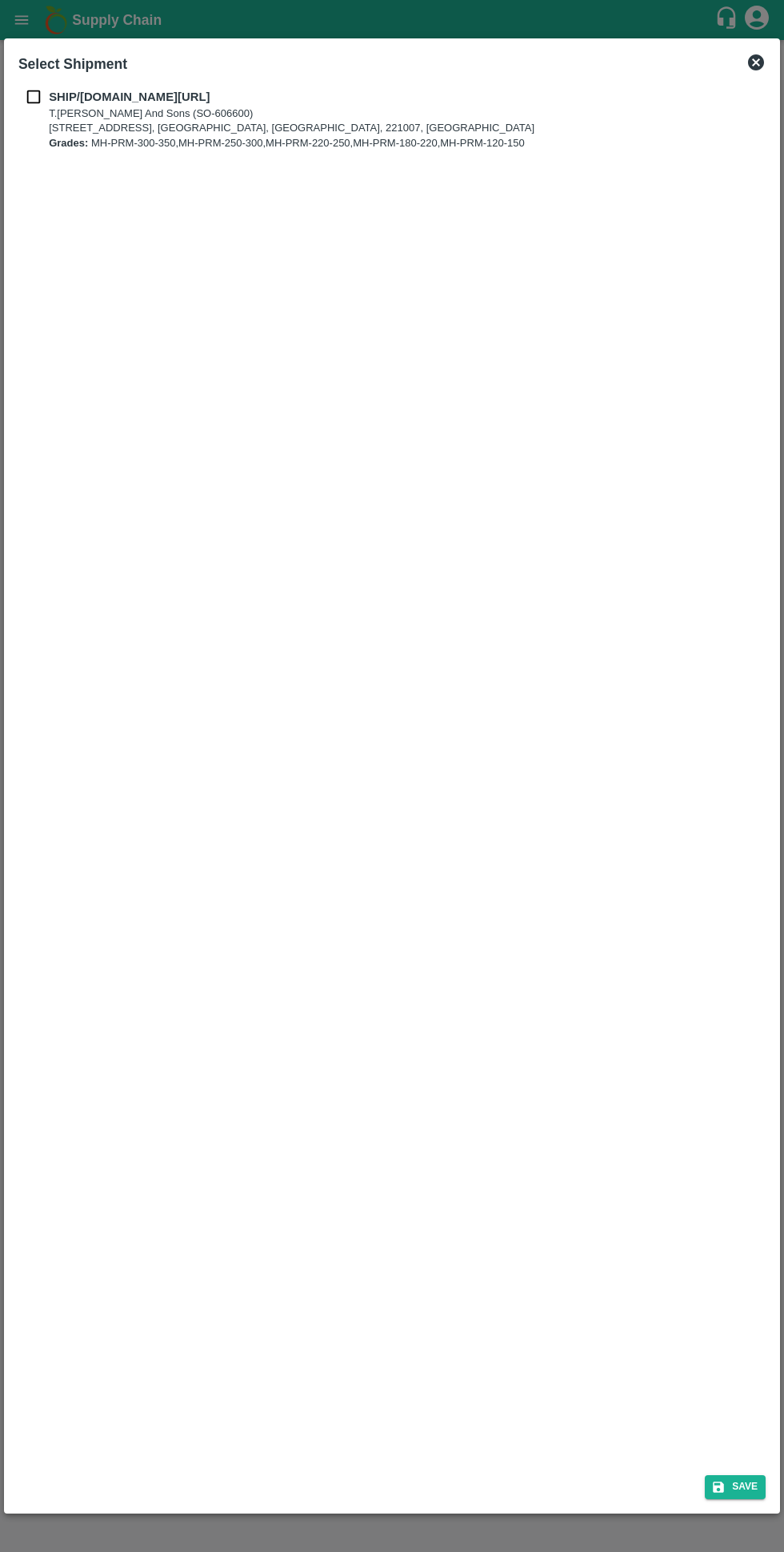
click at [57, 102] on b "SHIP/[DOMAIN_NAME][URL]" at bounding box center [129, 97] width 161 height 12
checkbox input "true"
click at [740, 1480] on button "Save" at bounding box center [735, 1486] width 61 height 23
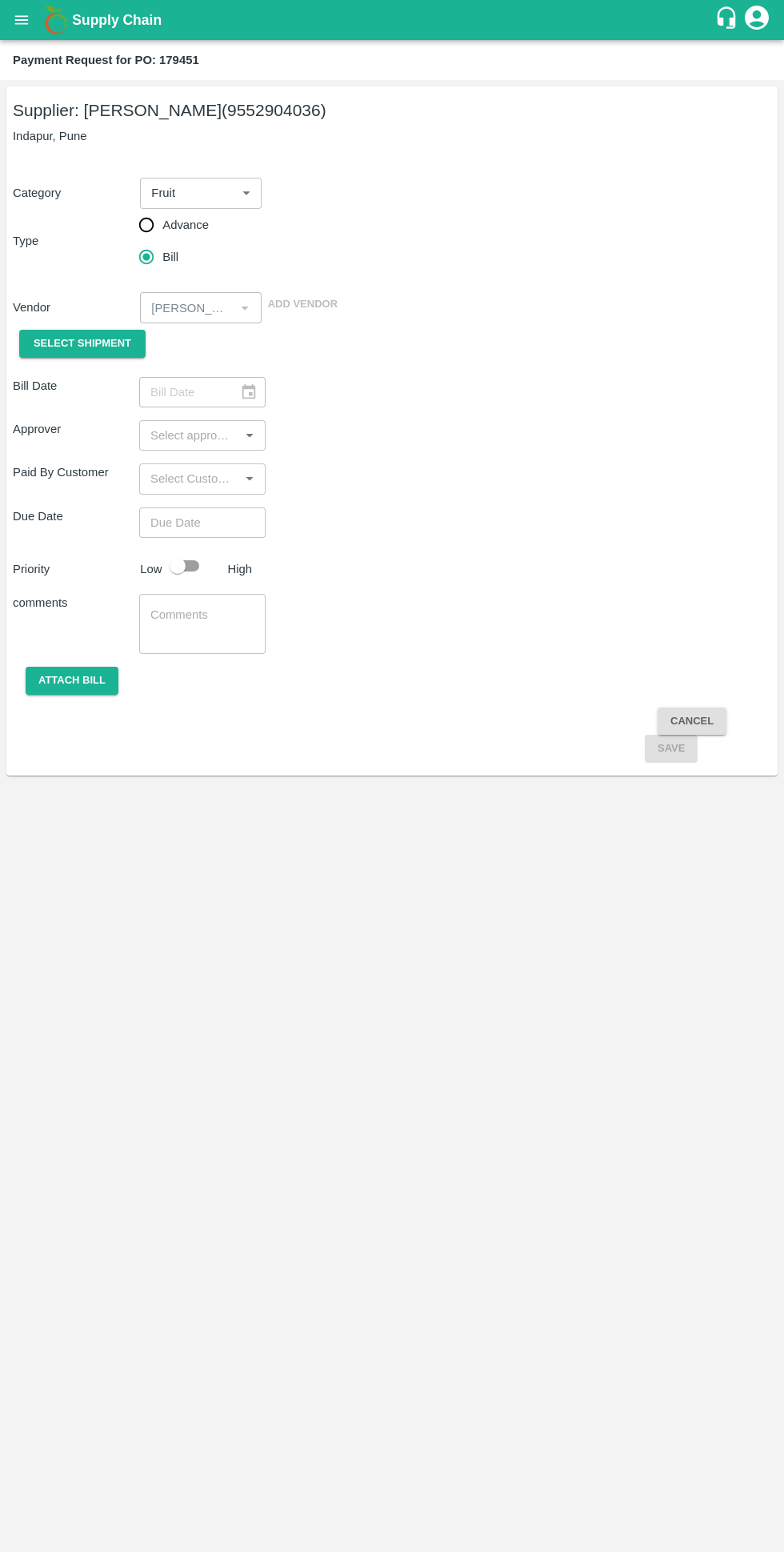
type input "05/10/2025"
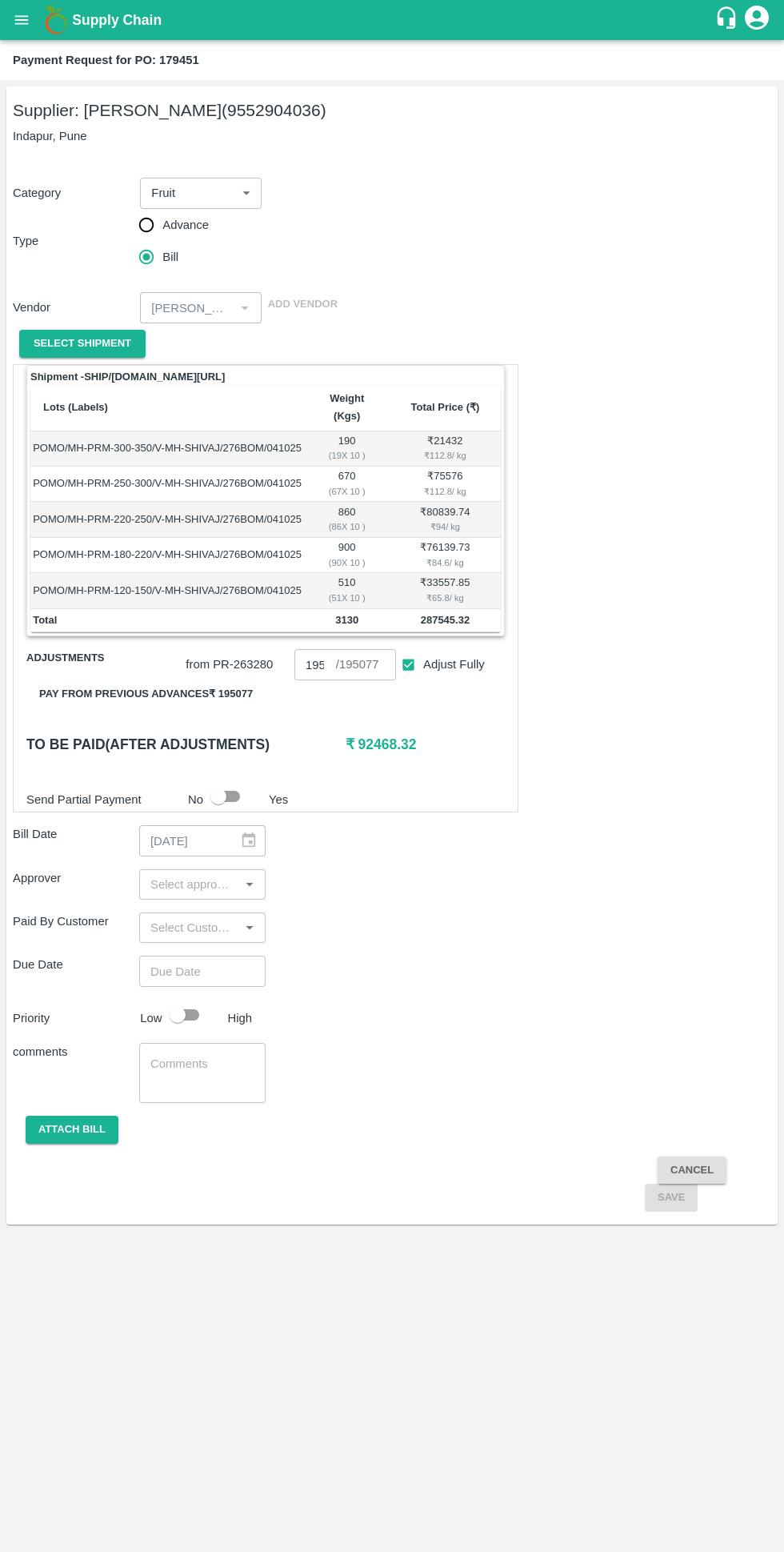
click at [186, 701] on button "Pay from previous advances ₹ 195077" at bounding box center [146, 695] width 239 height 28
click at [32, 27] on button "open drawer" at bounding box center [22, 20] width 37 height 37
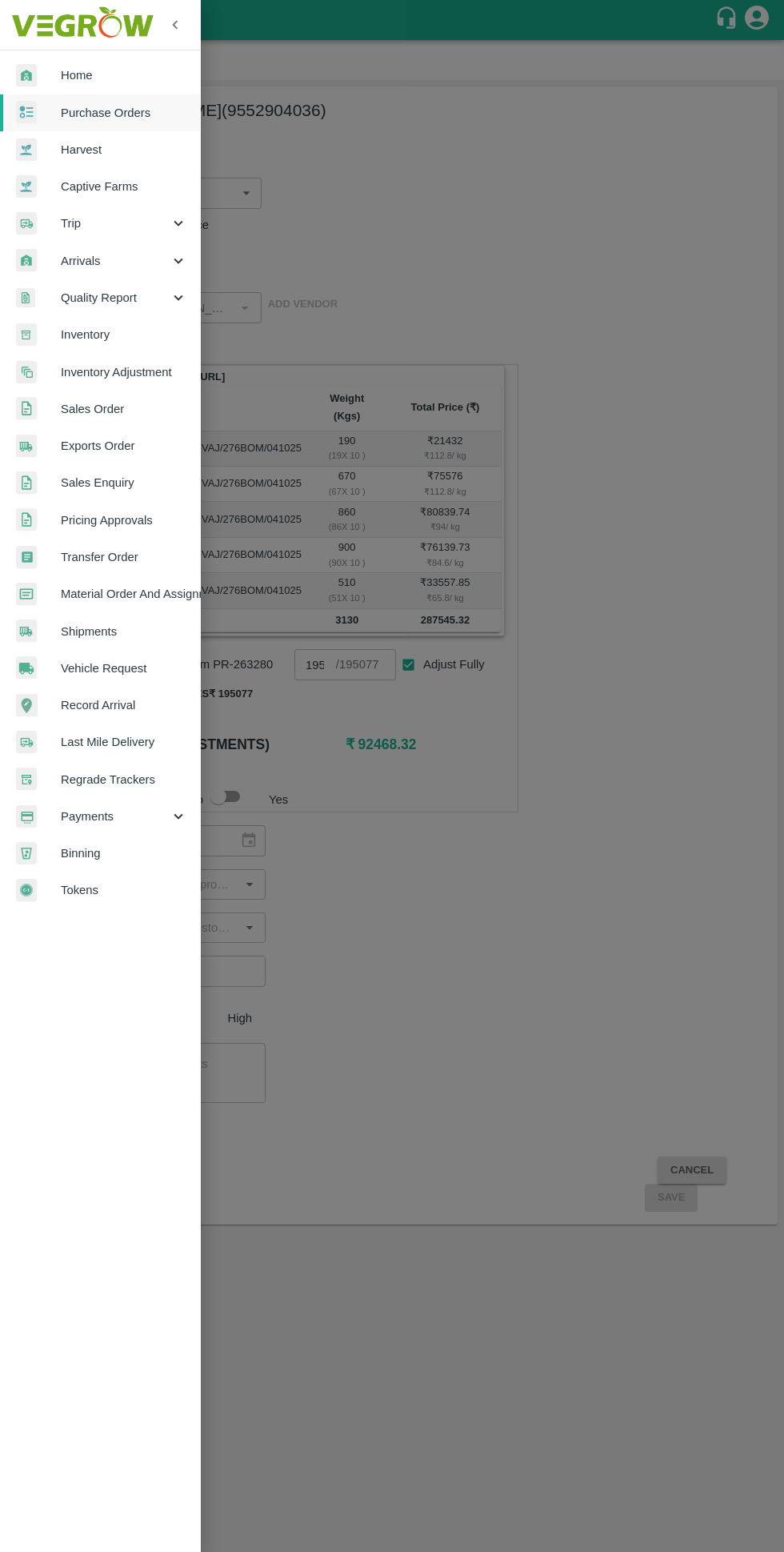
click at [87, 113] on span "Purchase Orders" at bounding box center [124, 113] width 127 height 18
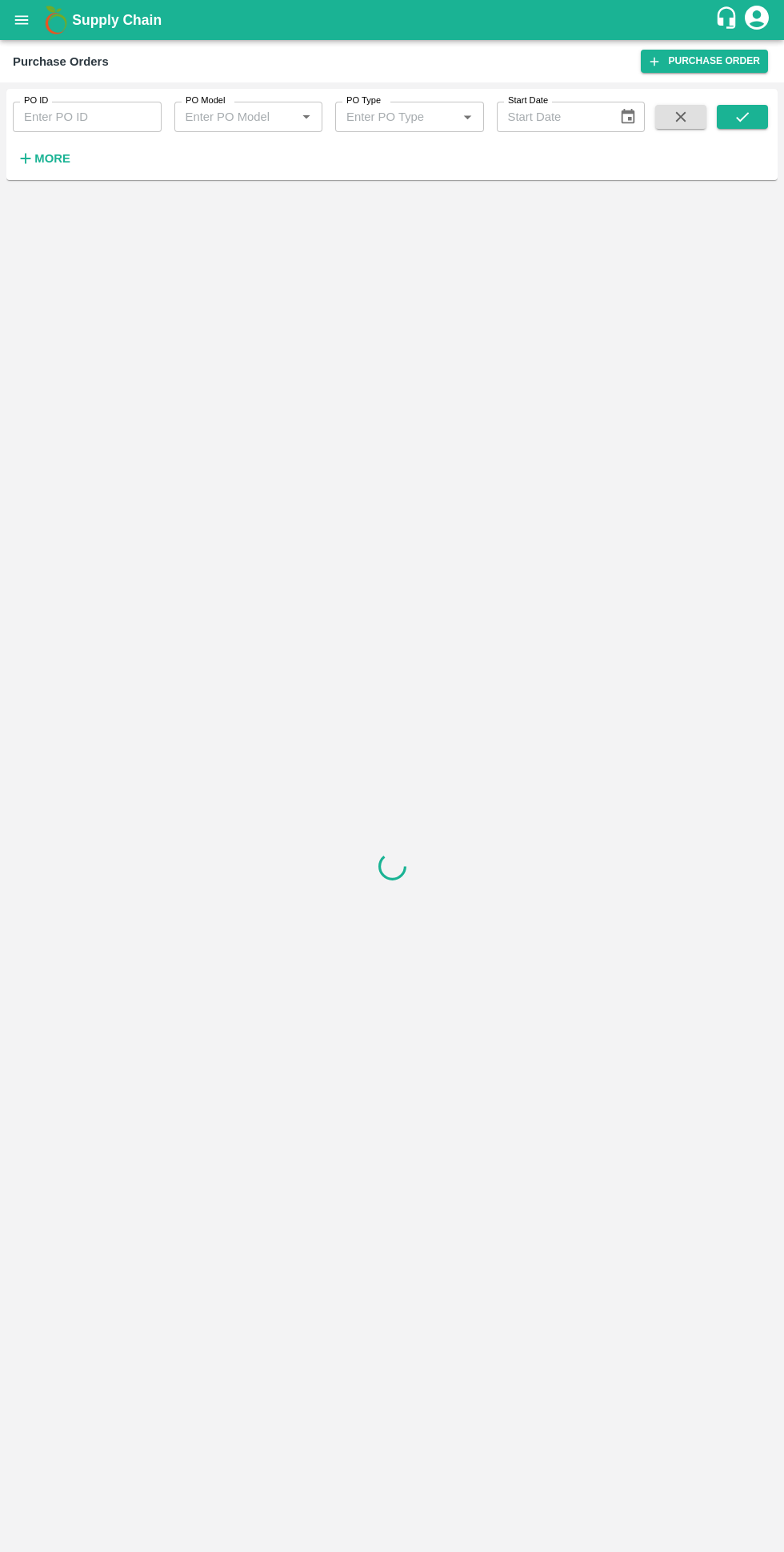
click at [61, 165] on strong "More" at bounding box center [52, 159] width 36 height 12
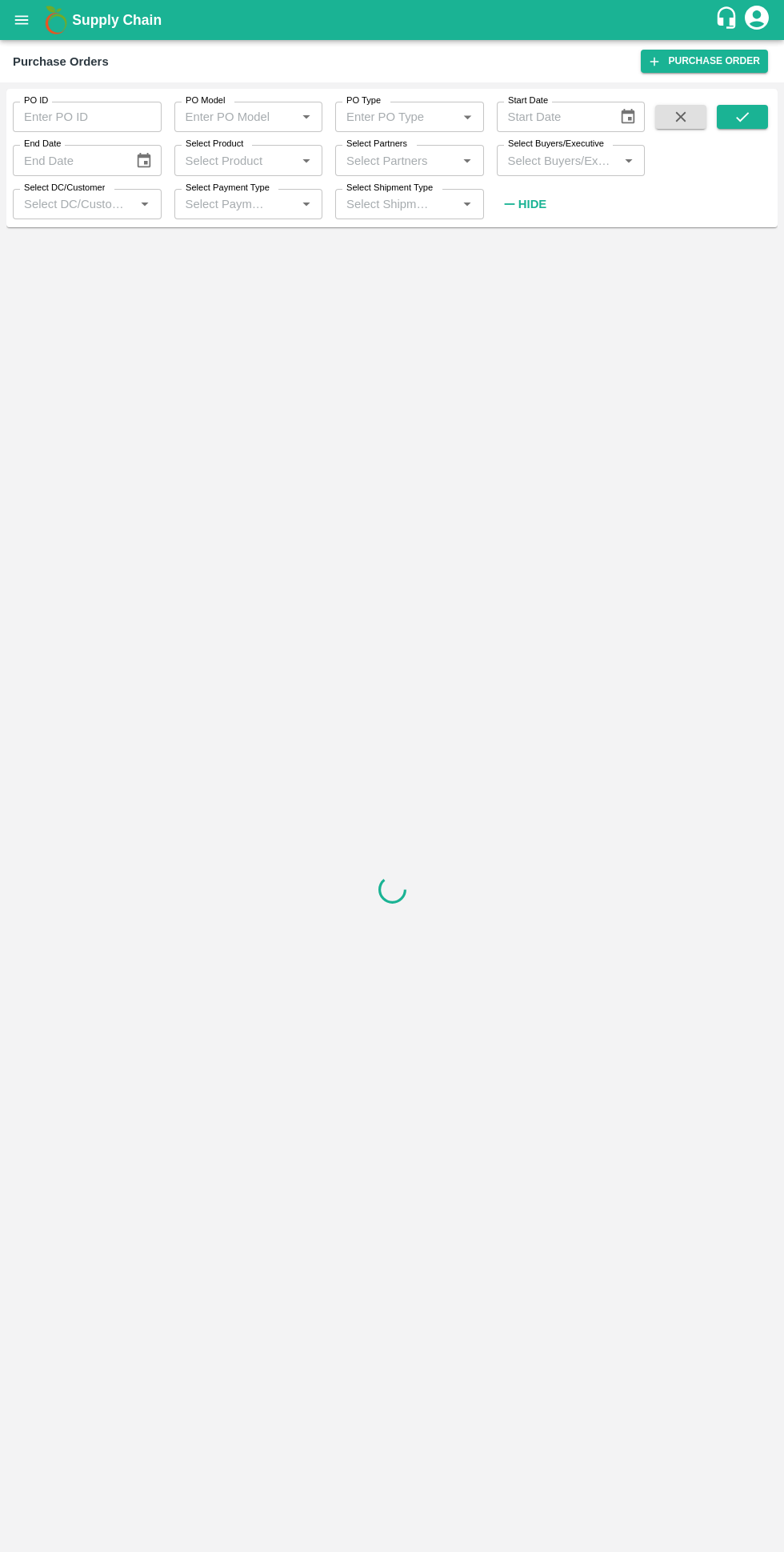
click at [552, 160] on input "Select Buyers/Executive" at bounding box center [557, 160] width 113 height 20
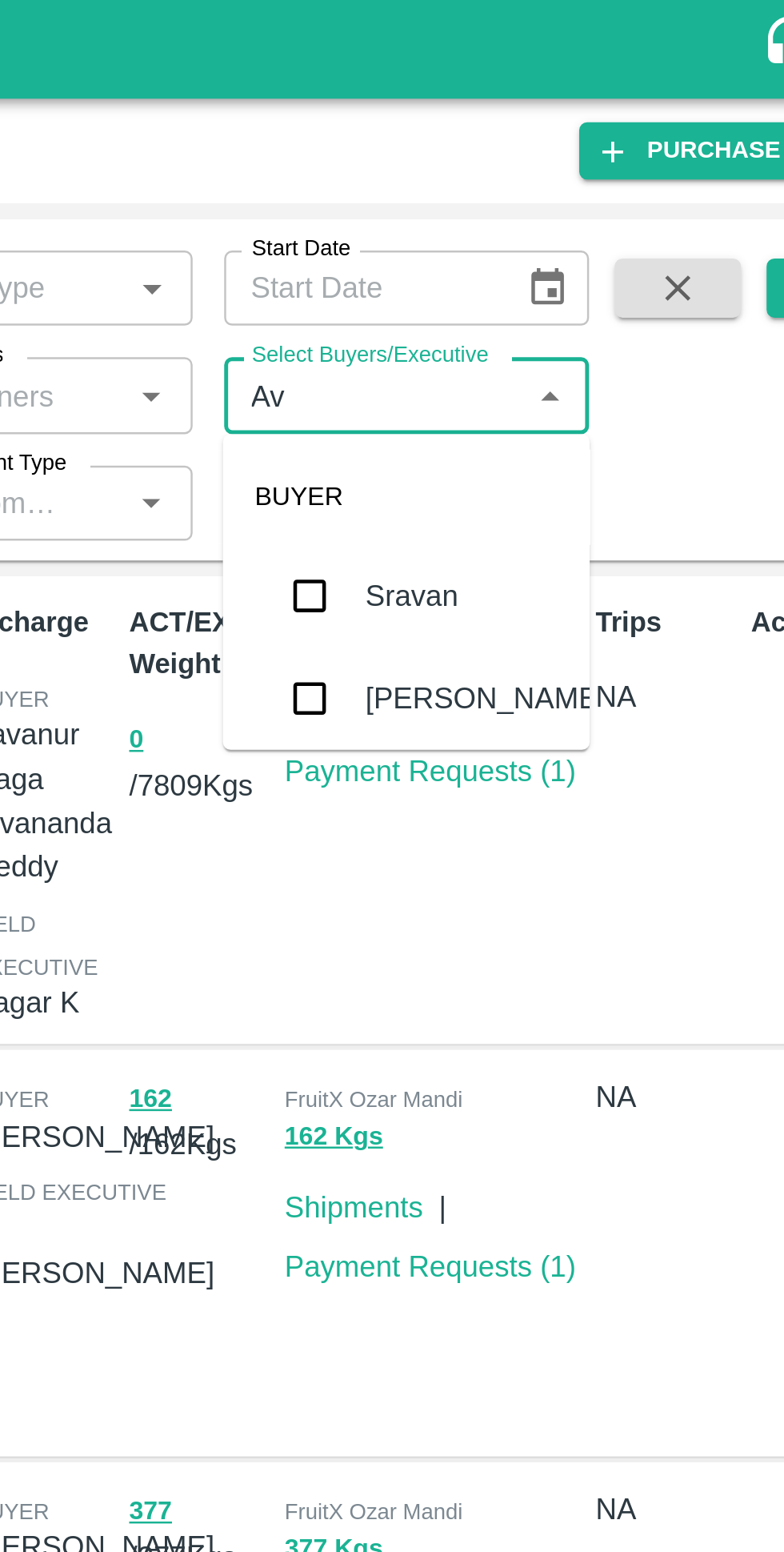
type input "Avinash"
click at [538, 288] on input "checkbox" at bounding box center [532, 284] width 32 height 32
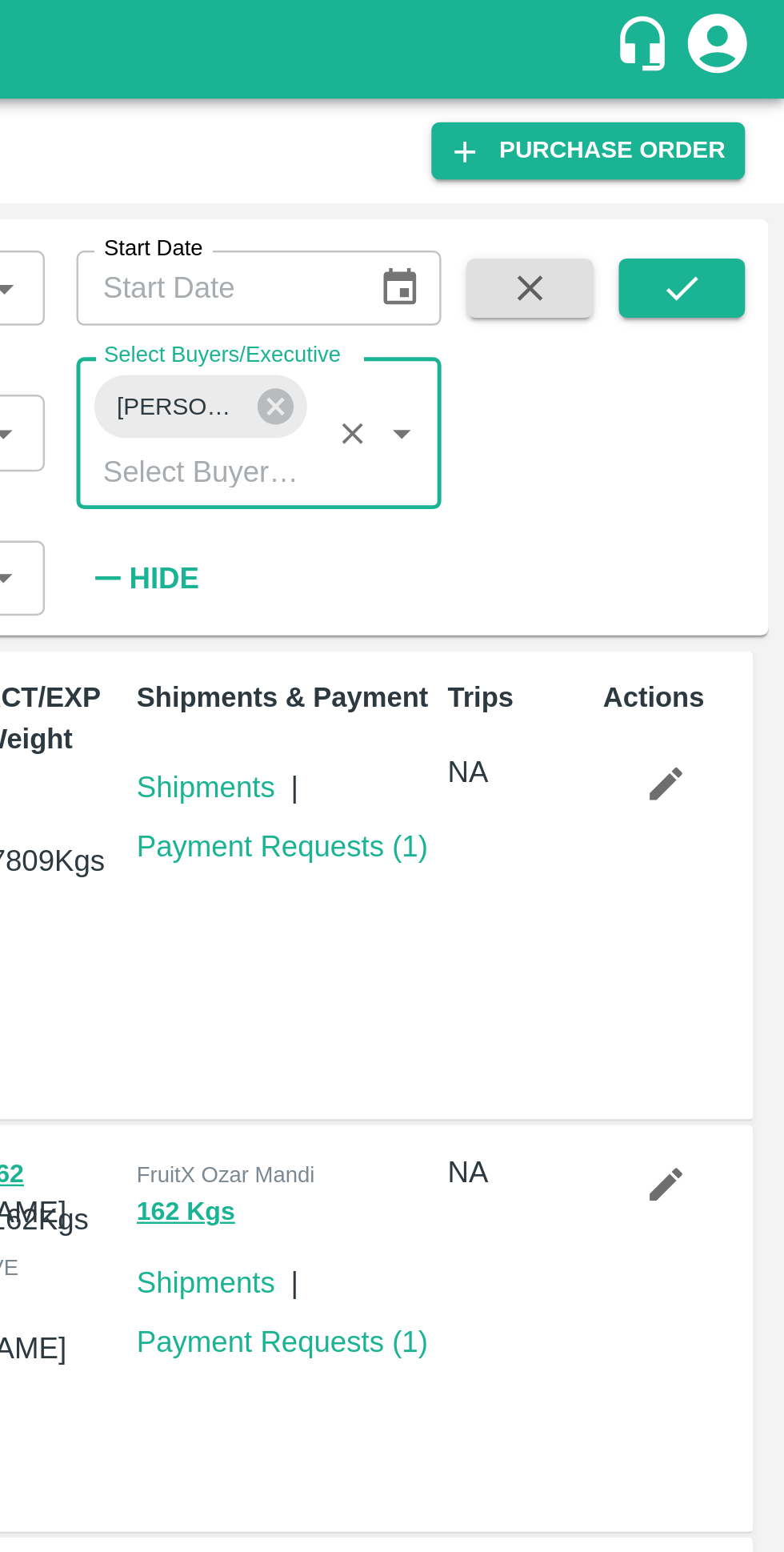
click at [754, 125] on button "submit" at bounding box center [742, 116] width 51 height 24
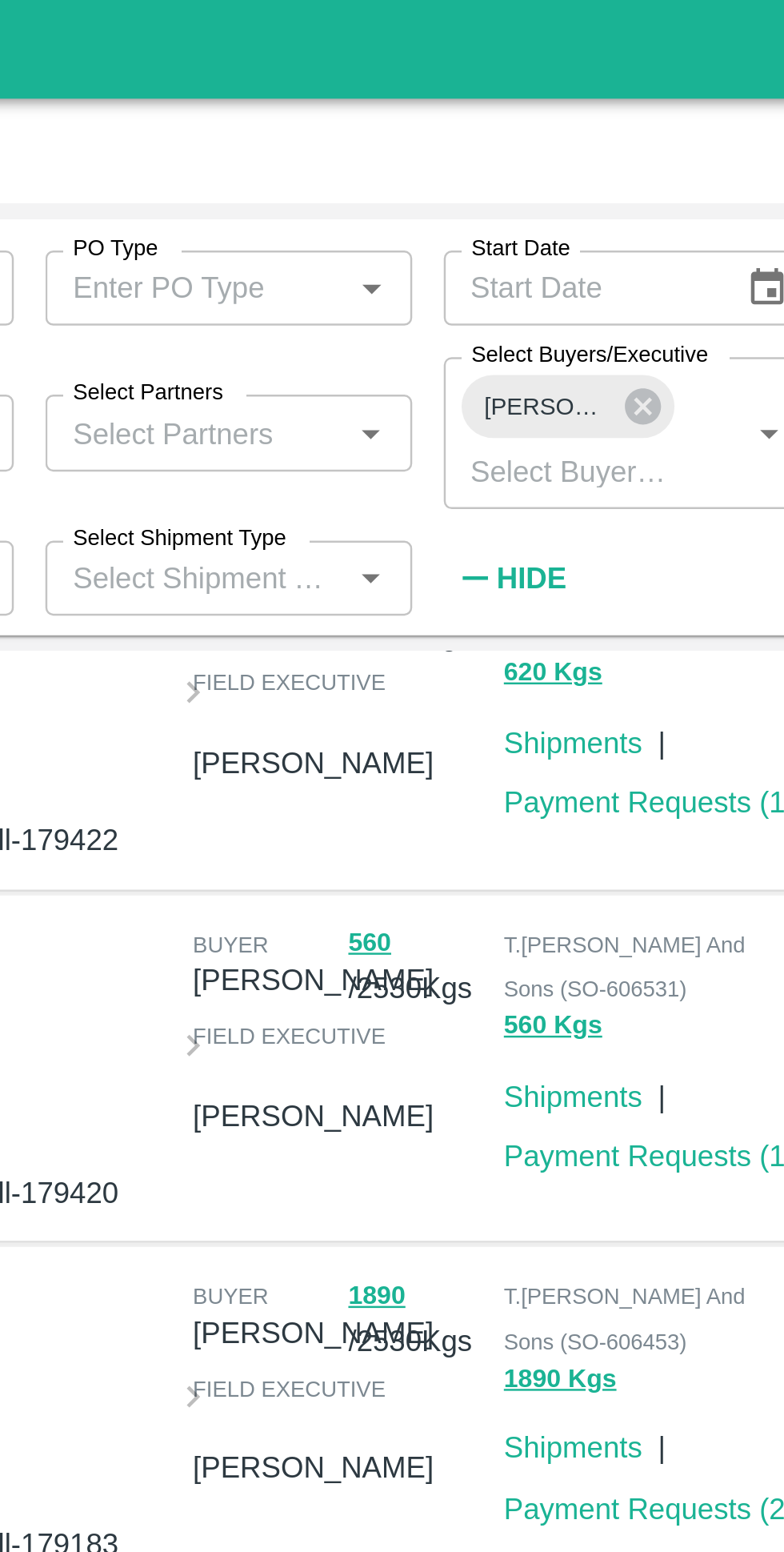
scroll to position [349, 0]
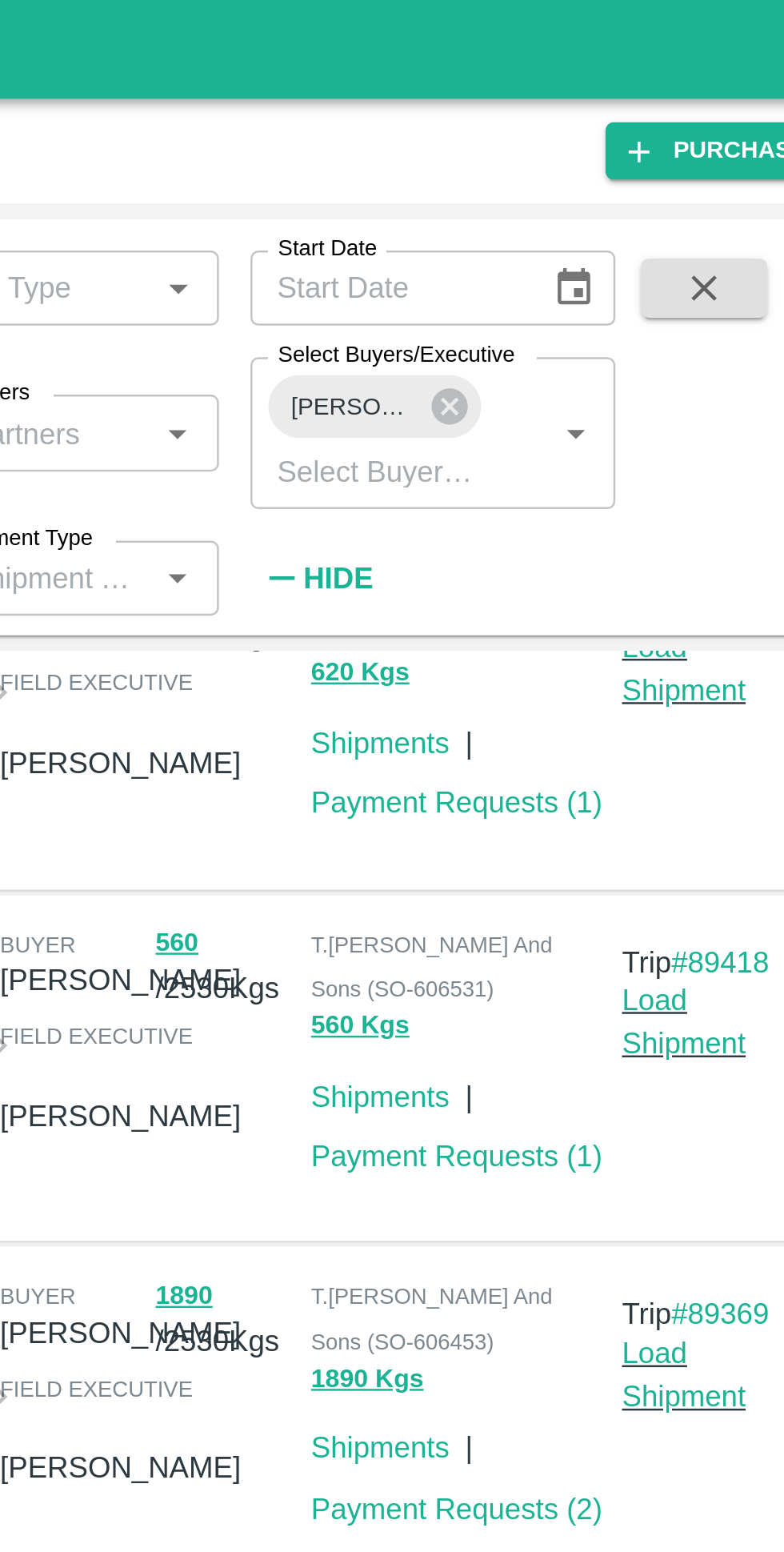
click at [598, 463] on link "Payment Requests ( 1 )" at bounding box center [581, 469] width 119 height 12
click at [594, 332] on link "Payment Requests ( 1 )" at bounding box center [581, 325] width 119 height 12
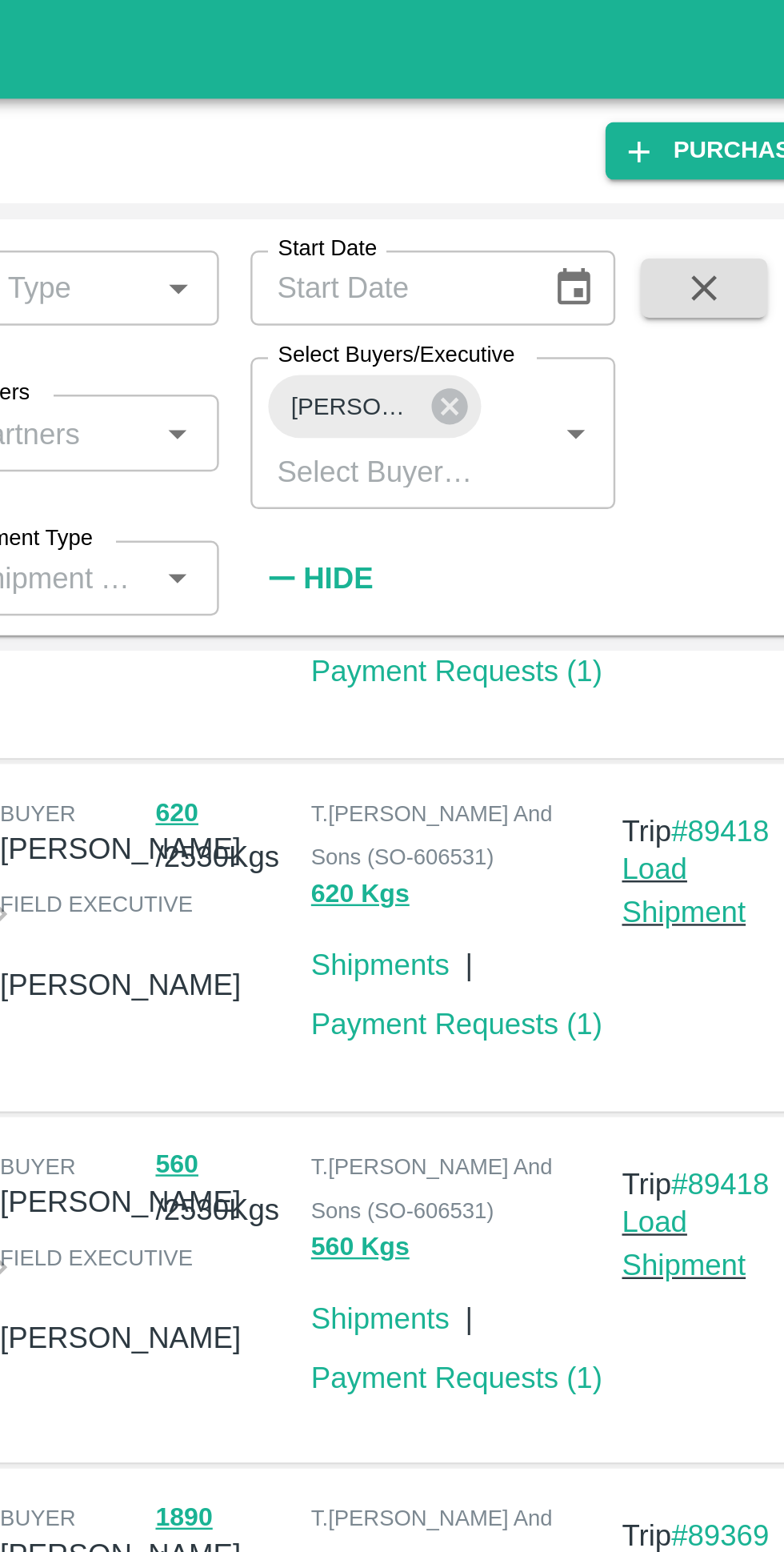
scroll to position [0, 0]
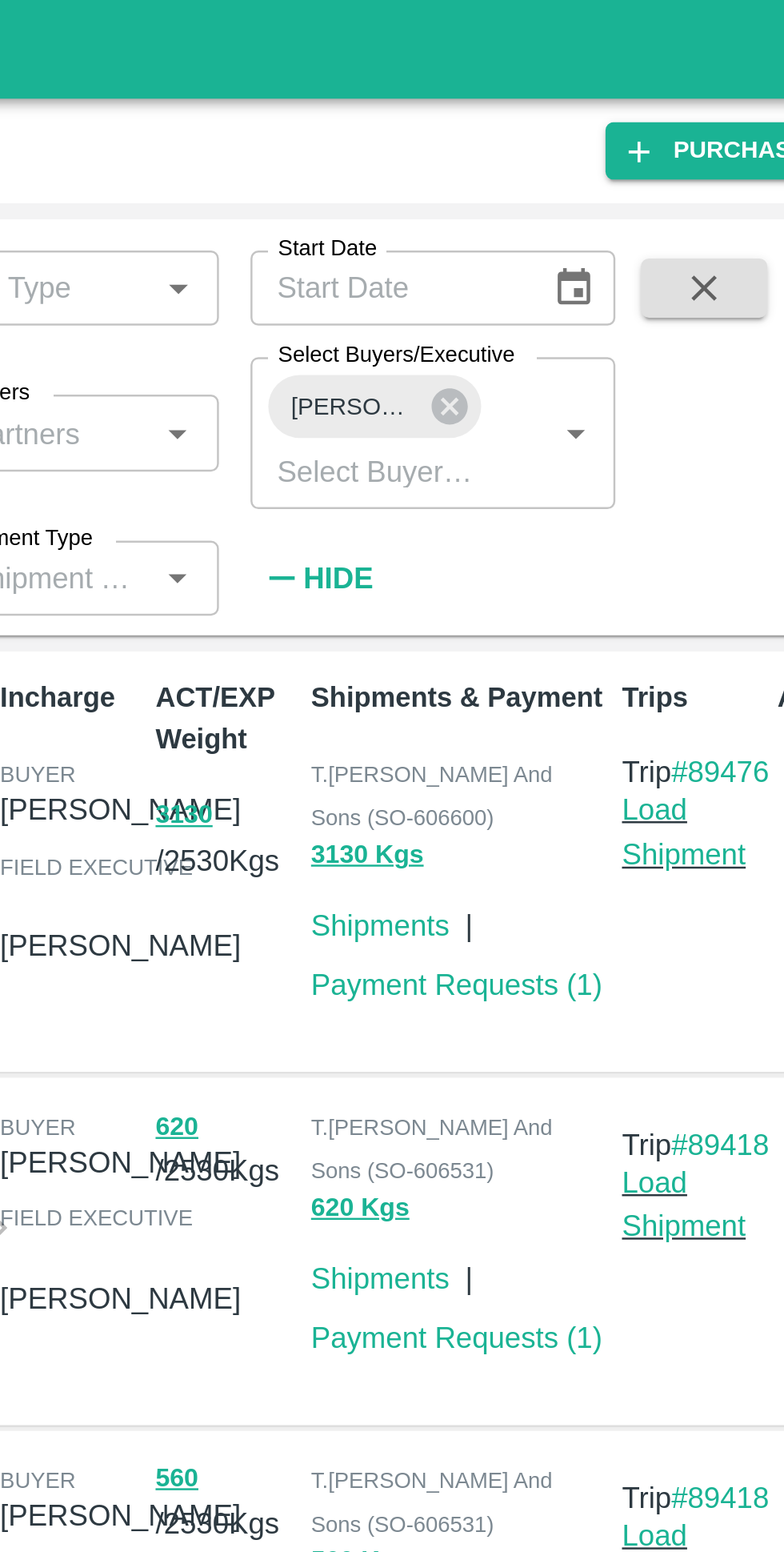
click at [593, 403] on link "Payment Requests ( 1 )" at bounding box center [581, 399] width 119 height 12
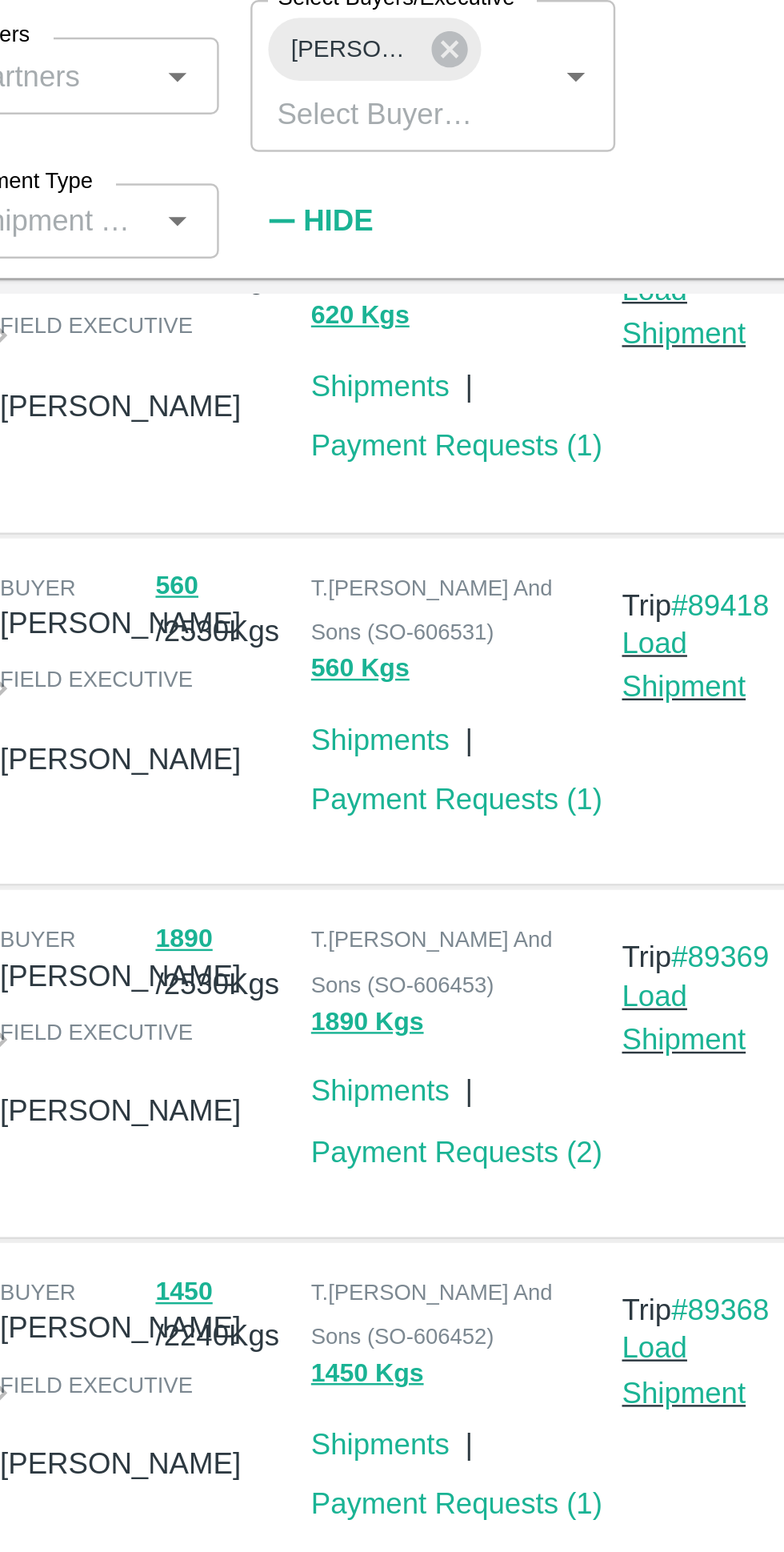
scroll to position [509, 0]
click at [540, 606] on link "Payment Requests ( 2 )" at bounding box center [581, 612] width 119 height 12
